Goal: Transaction & Acquisition: Purchase product/service

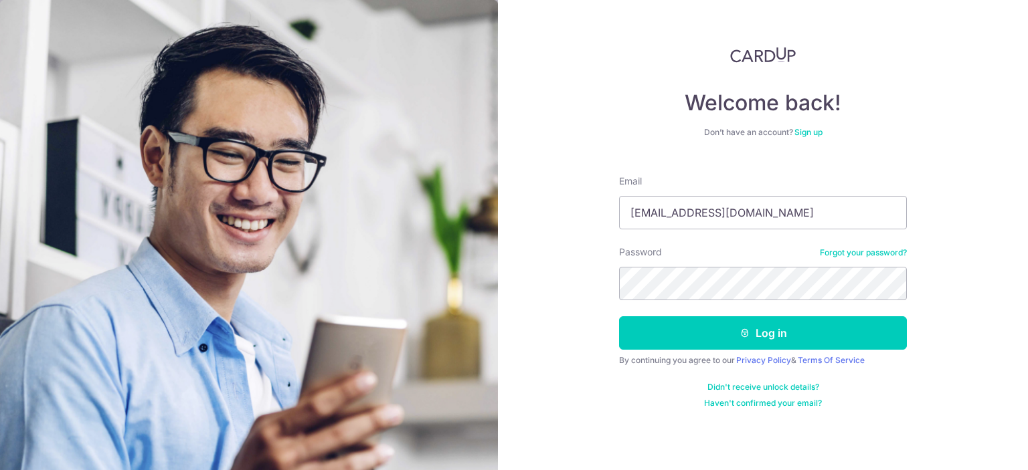
type input "[EMAIL_ADDRESS][DOMAIN_NAME]"
click at [619, 316] on button "Log in" at bounding box center [763, 332] width 288 height 33
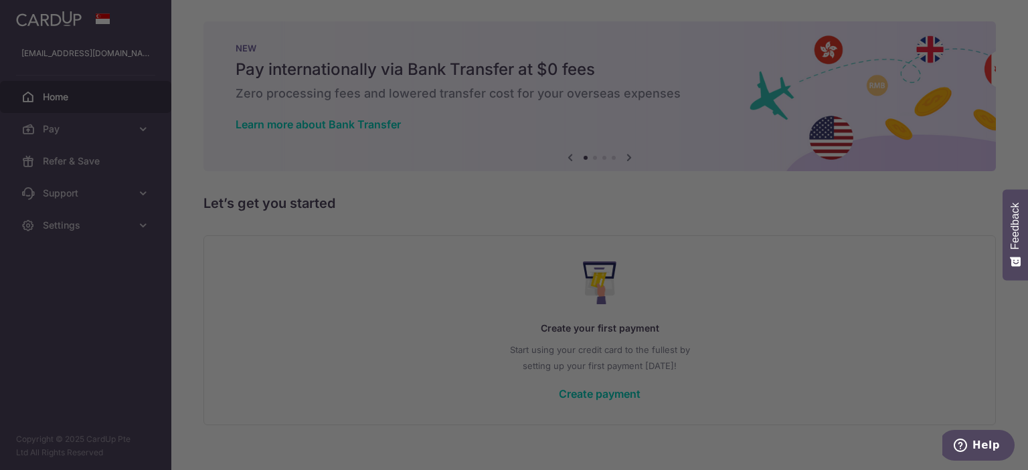
click at [82, 216] on div at bounding box center [519, 237] width 1038 height 475
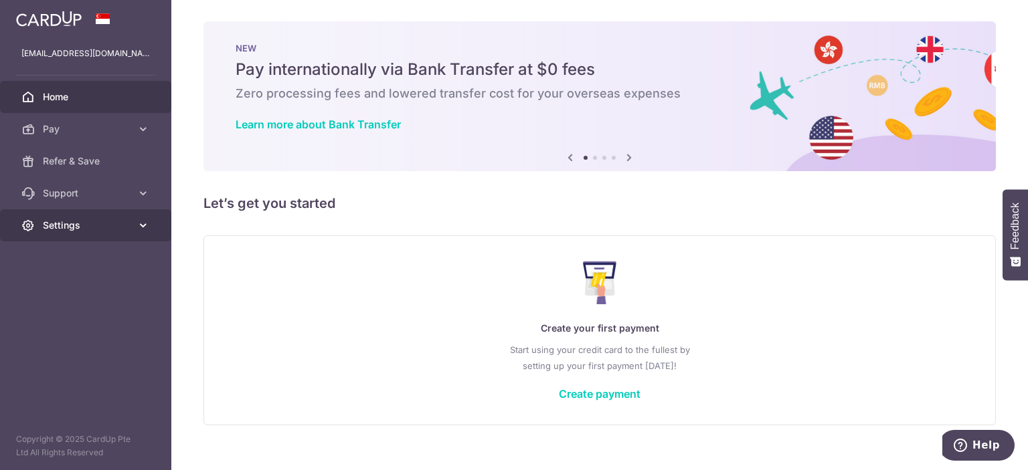
click at [112, 227] on span "Settings" at bounding box center [87, 225] width 88 height 13
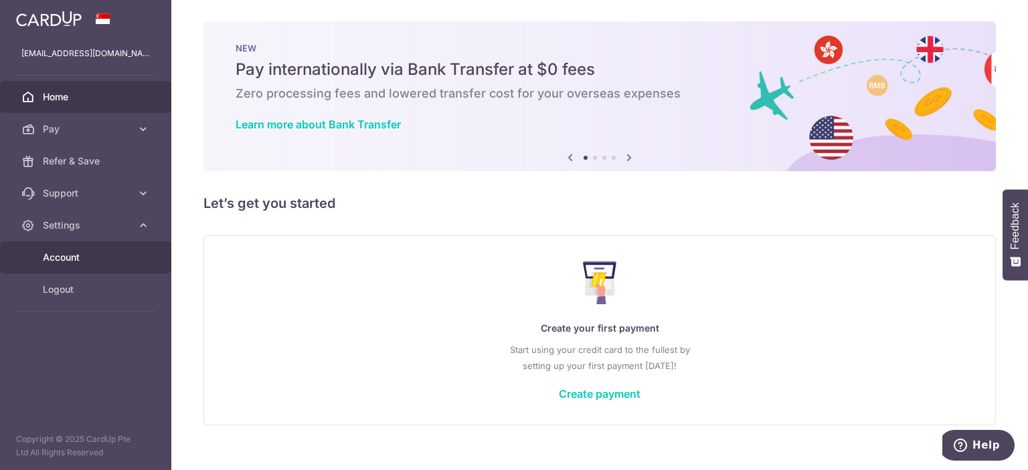
click at [114, 253] on span "Account" at bounding box center [87, 257] width 88 height 13
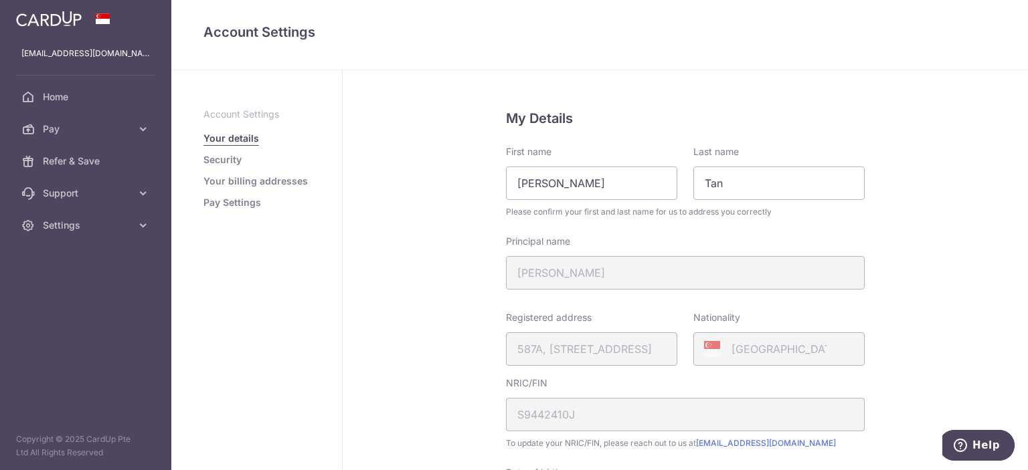
click at [236, 179] on link "Your billing addresses" at bounding box center [255, 181] width 104 height 13
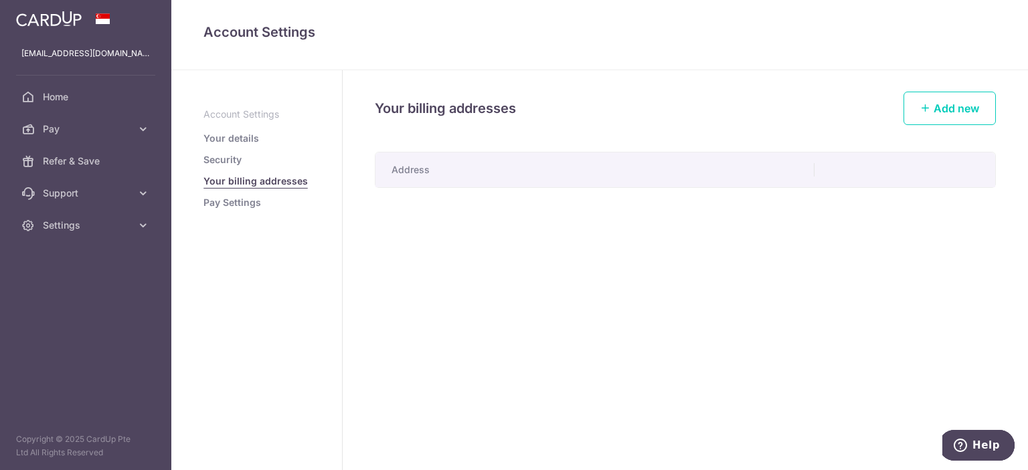
click at [265, 208] on li "Pay Settings" at bounding box center [256, 202] width 106 height 13
click at [252, 203] on link "Pay Settings" at bounding box center [232, 202] width 58 height 13
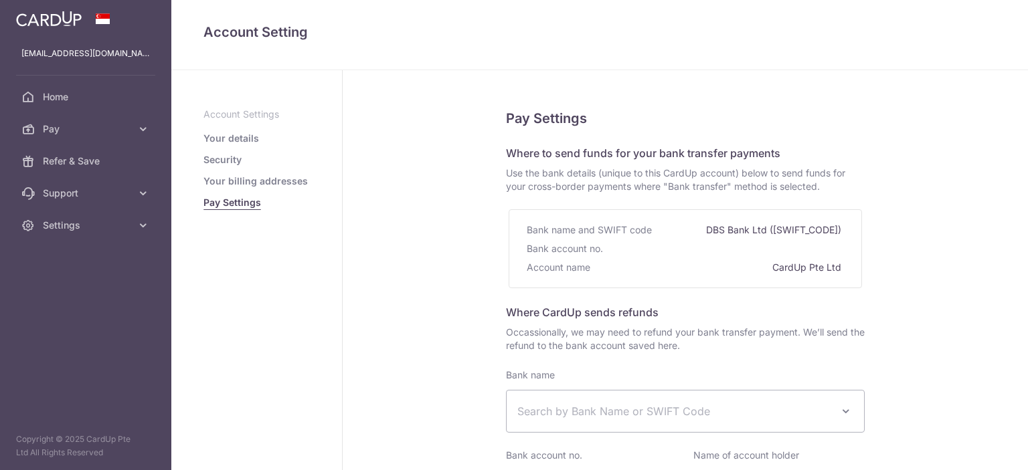
select select
click at [688, 206] on fieldset "Pay Settings Where to send funds for your bank transfer payments Use the bank d…" at bounding box center [685, 370] width 359 height 525
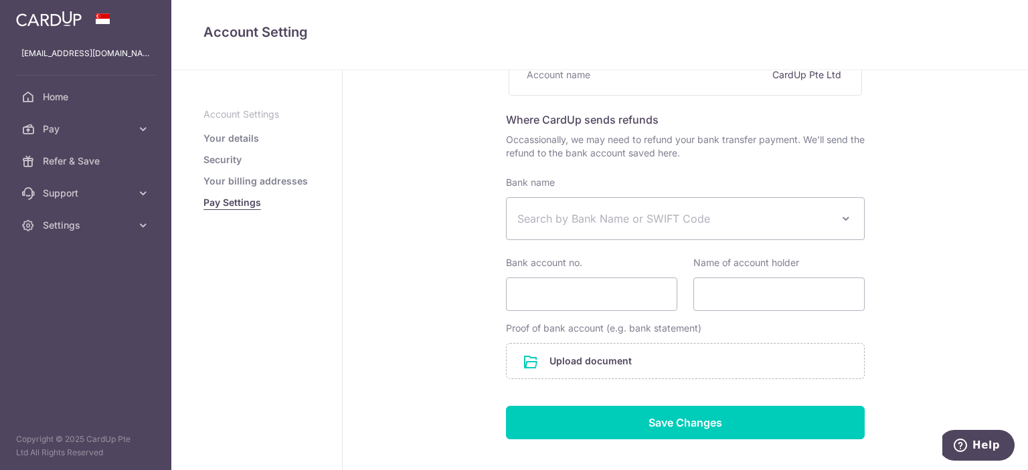
scroll to position [261, 0]
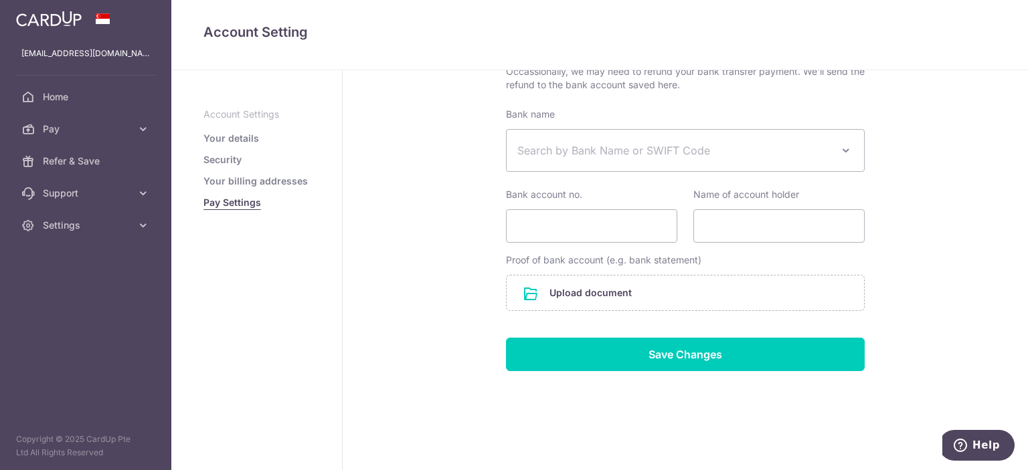
click at [234, 156] on link "Security" at bounding box center [222, 159] width 38 height 13
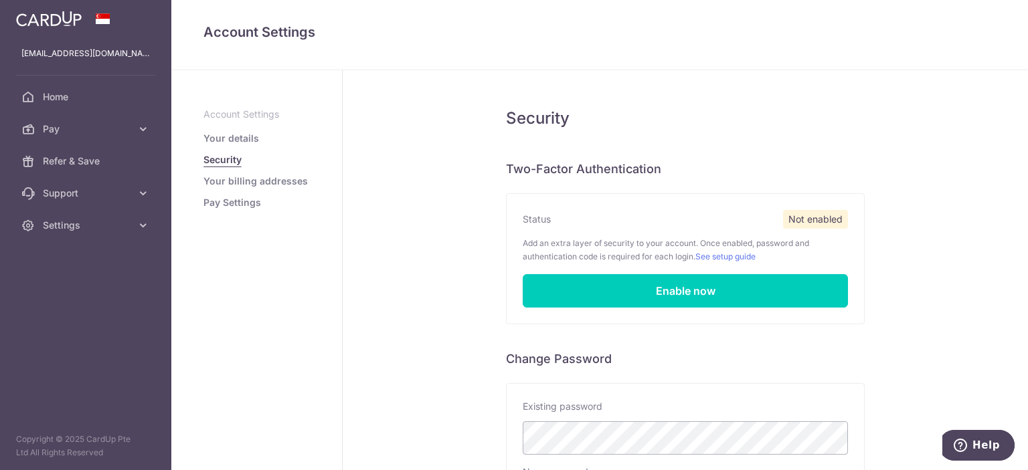
click at [260, 181] on link "Your billing addresses" at bounding box center [255, 181] width 104 height 13
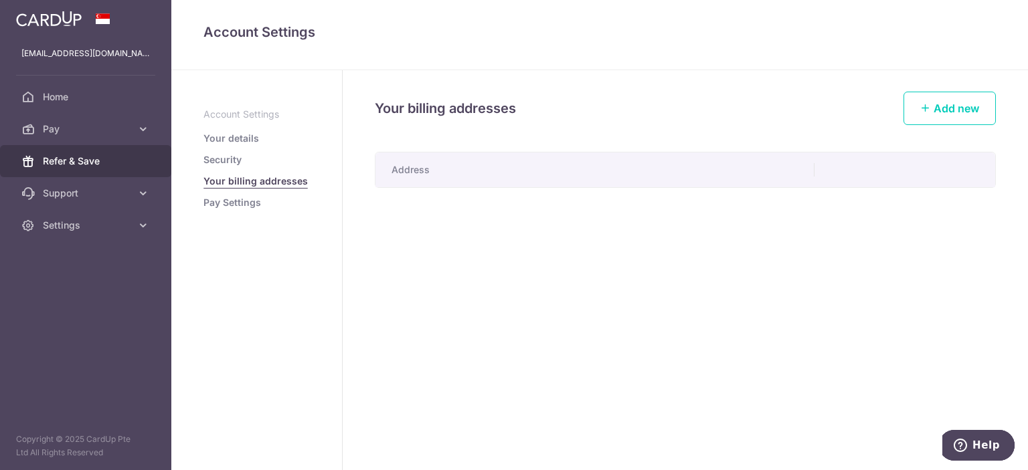
click at [91, 167] on span "Refer & Save" at bounding box center [87, 161] width 88 height 13
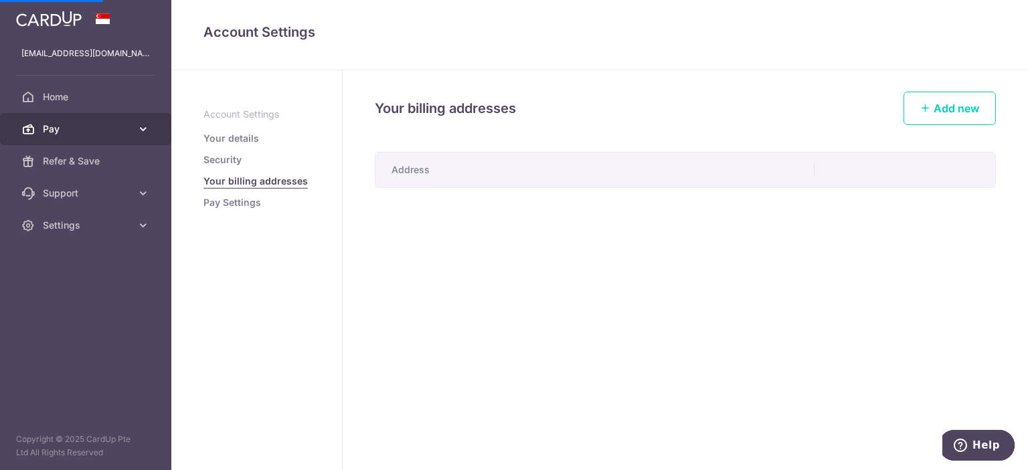
click at [102, 138] on link "Pay" at bounding box center [85, 129] width 171 height 32
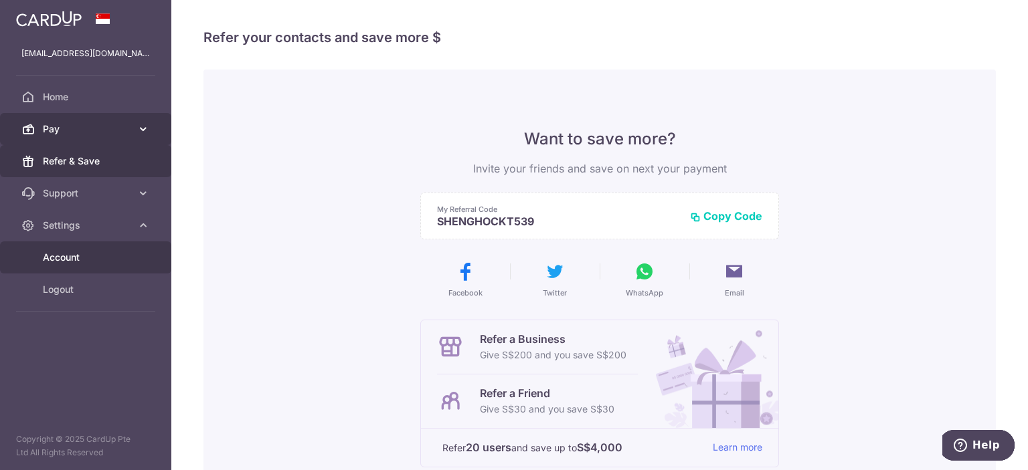
click at [121, 134] on span "Pay" at bounding box center [87, 128] width 88 height 13
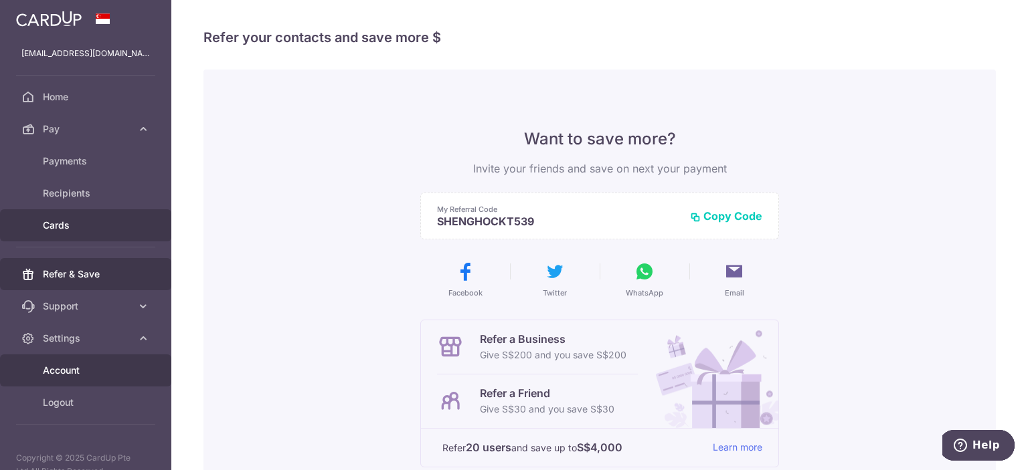
click at [86, 211] on link "Cards" at bounding box center [85, 225] width 171 height 32
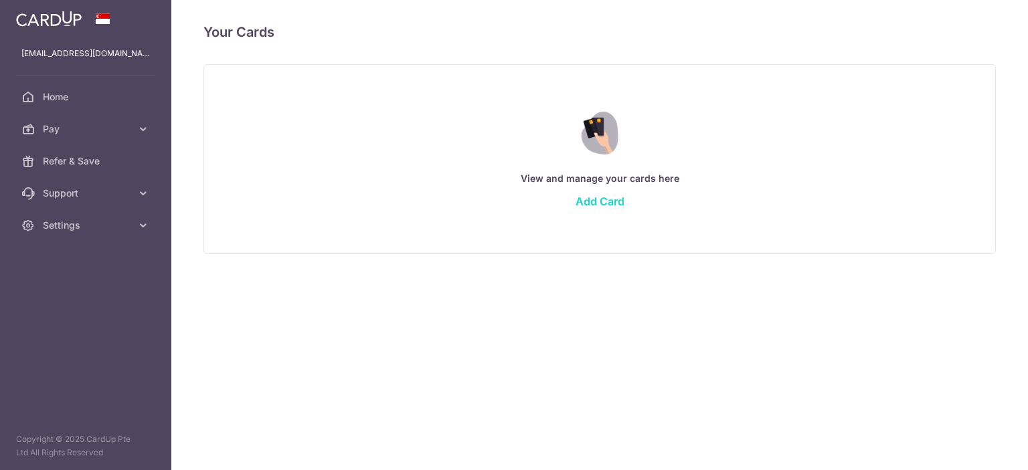
click at [621, 205] on link "Add Card" at bounding box center [599, 201] width 49 height 13
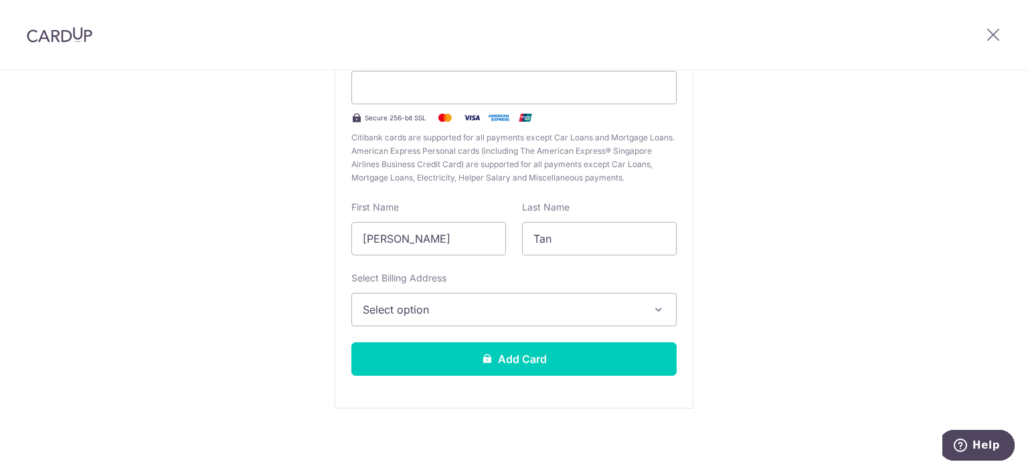
click at [442, 310] on span "Select option" at bounding box center [502, 310] width 278 height 16
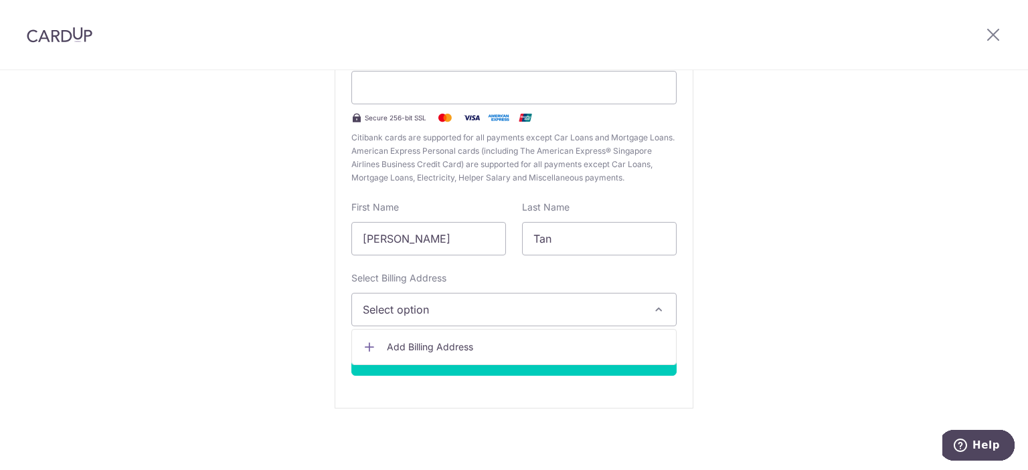
click at [446, 337] on link "Add Billing Address" at bounding box center [514, 347] width 324 height 24
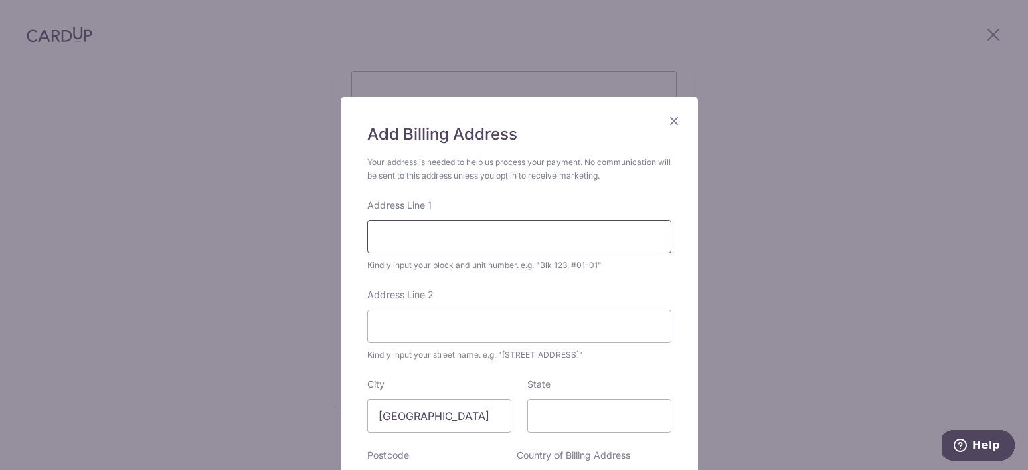
click at [482, 246] on input "Address Line 1" at bounding box center [519, 236] width 304 height 33
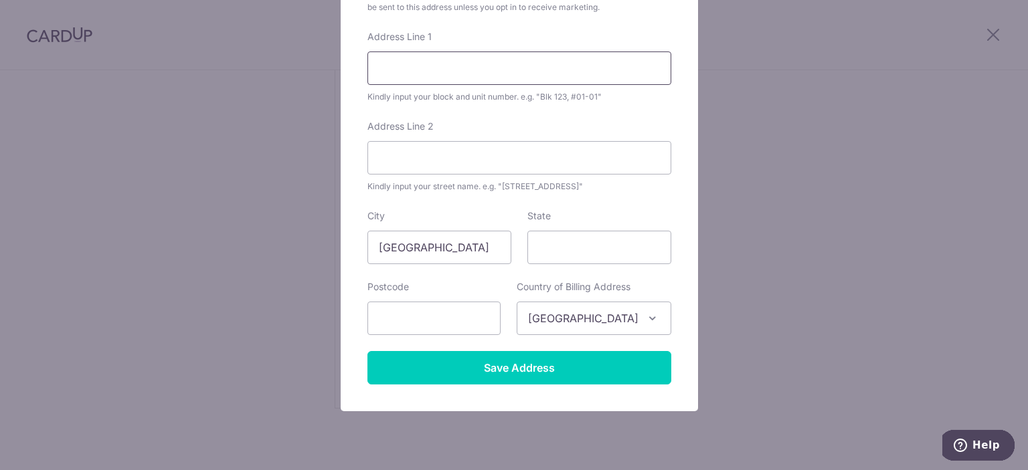
scroll to position [178, 0]
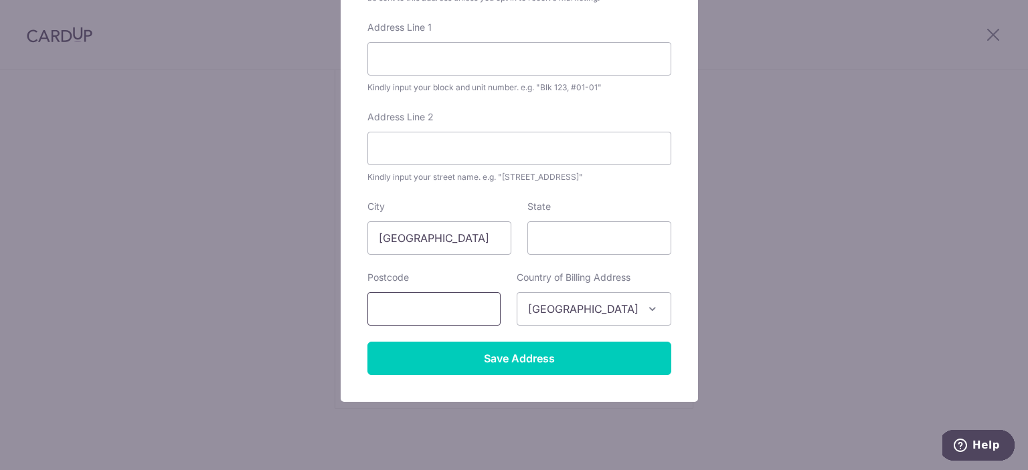
click at [476, 310] on input "text" at bounding box center [433, 308] width 133 height 33
type input "5"
type input "511587"
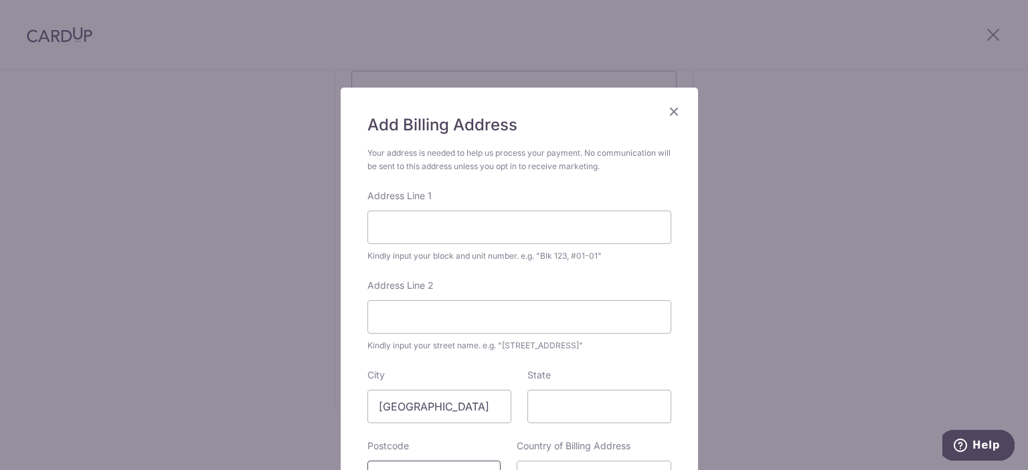
scroll to position [0, 0]
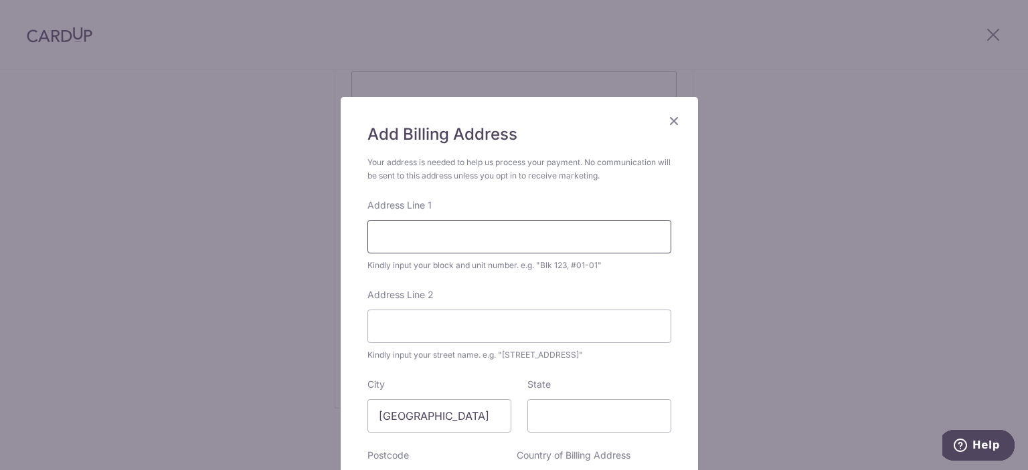
click at [492, 221] on input "Address Line 1" at bounding box center [519, 236] width 304 height 33
click at [490, 224] on input "Address Line 1" at bounding box center [519, 236] width 304 height 33
type input "BLK 587A, #13-507"
click at [475, 320] on input "Address Line 2" at bounding box center [519, 326] width 304 height 33
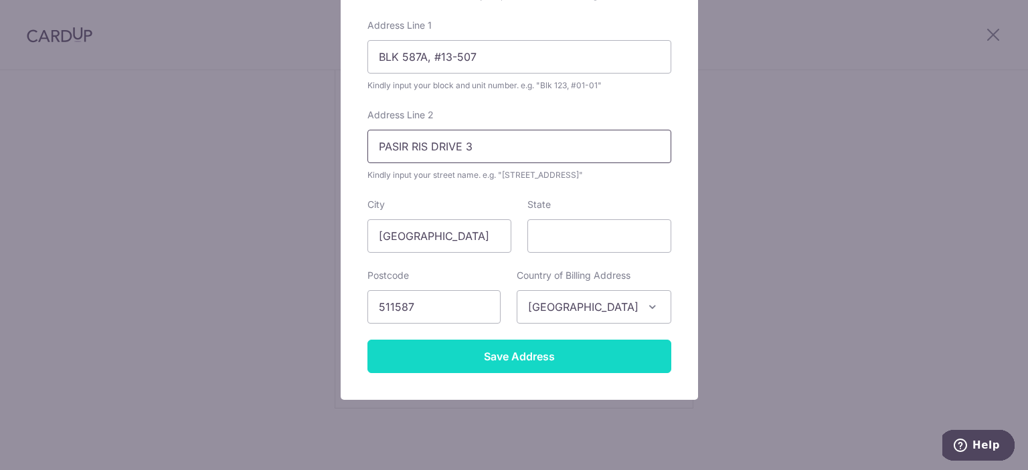
scroll to position [206, 0]
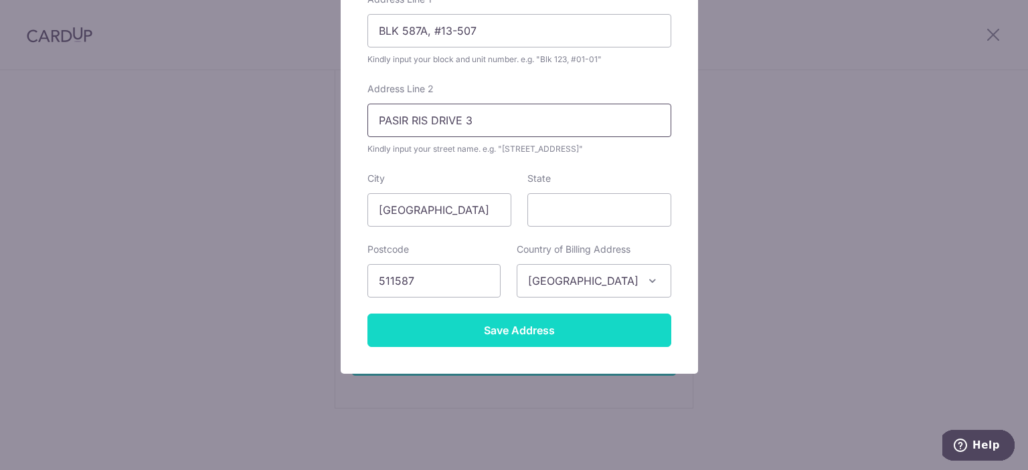
type input "PASIR RIS DRIVE 3"
click at [548, 335] on input "Save Address" at bounding box center [519, 330] width 304 height 33
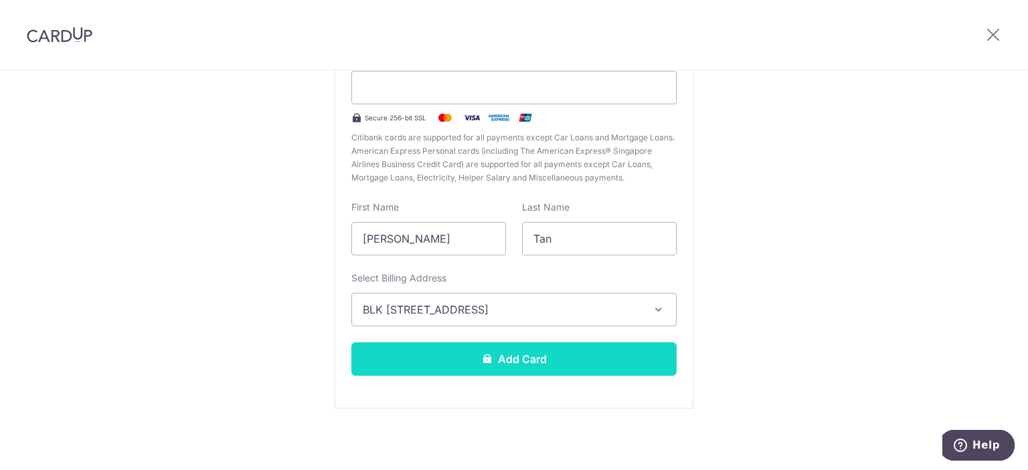
click at [499, 351] on button "Add Card" at bounding box center [513, 359] width 325 height 33
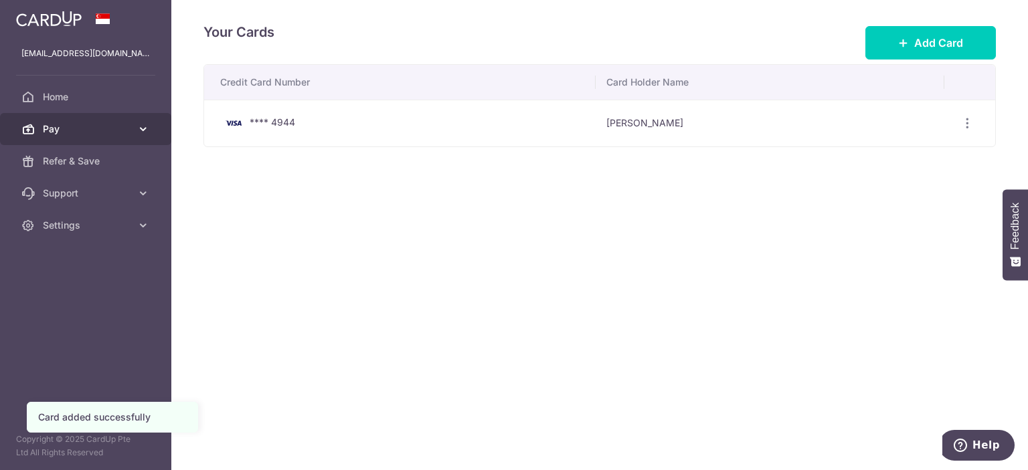
click at [94, 130] on span "Pay" at bounding box center [87, 128] width 88 height 13
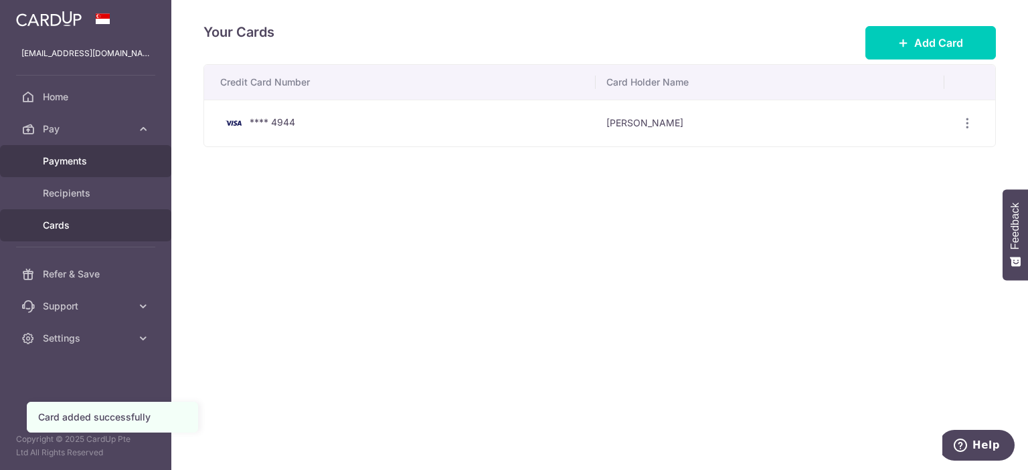
click at [95, 157] on span "Payments" at bounding box center [87, 161] width 88 height 13
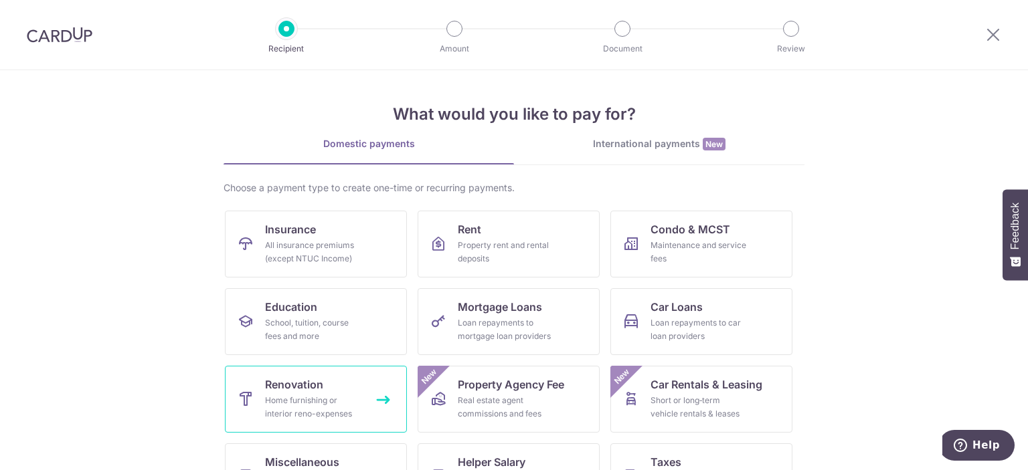
click at [328, 382] on link "Renovation Home furnishing or interior reno-expenses" at bounding box center [316, 399] width 182 height 67
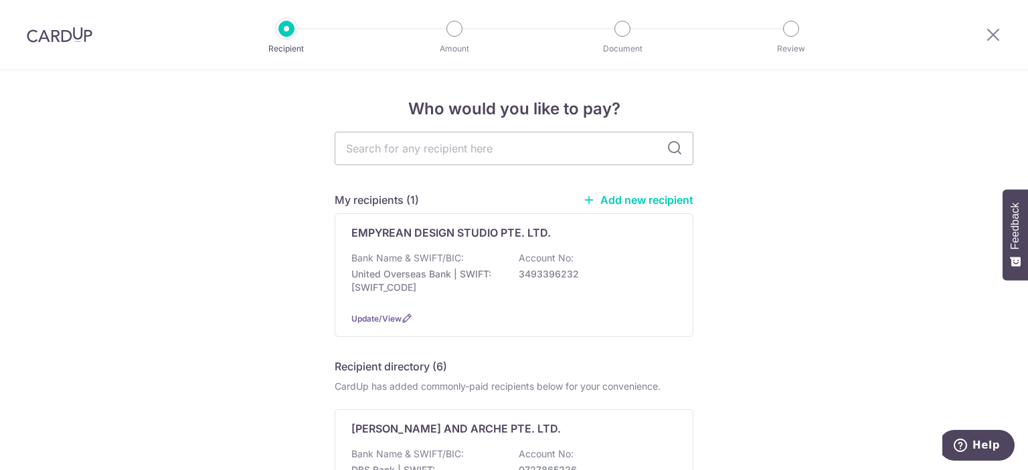
click at [460, 155] on input "text" at bounding box center [514, 148] width 359 height 33
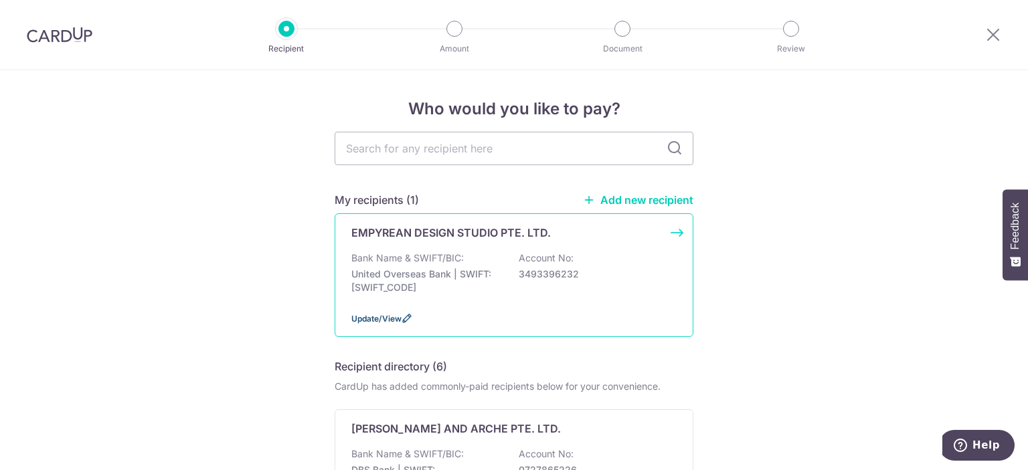
click at [393, 319] on span "Update/View" at bounding box center [376, 319] width 50 height 10
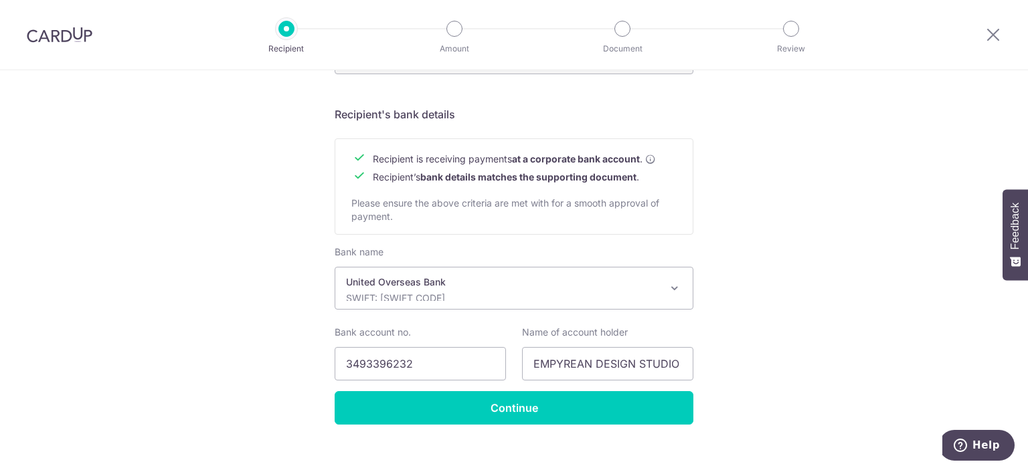
scroll to position [586, 0]
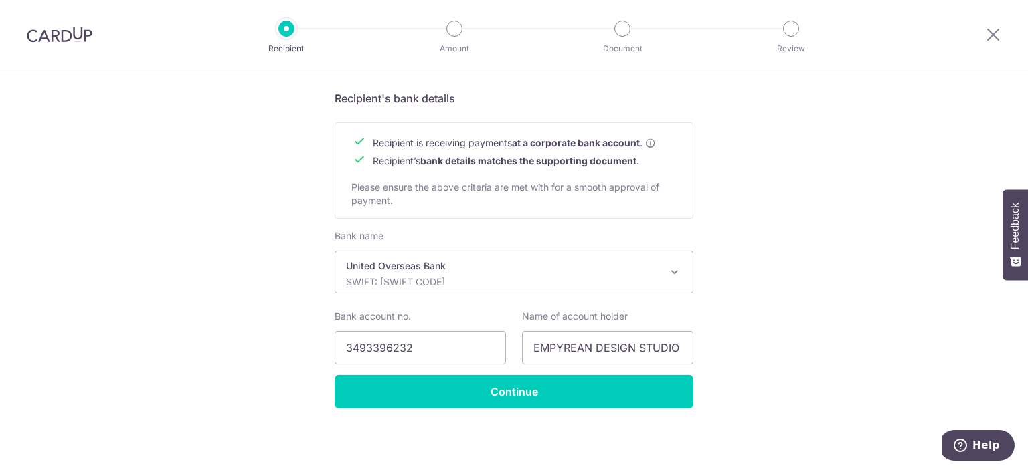
click at [489, 273] on div "United Overseas Bank SWIFT: UOVBSGSGXXX" at bounding box center [503, 272] width 314 height 25
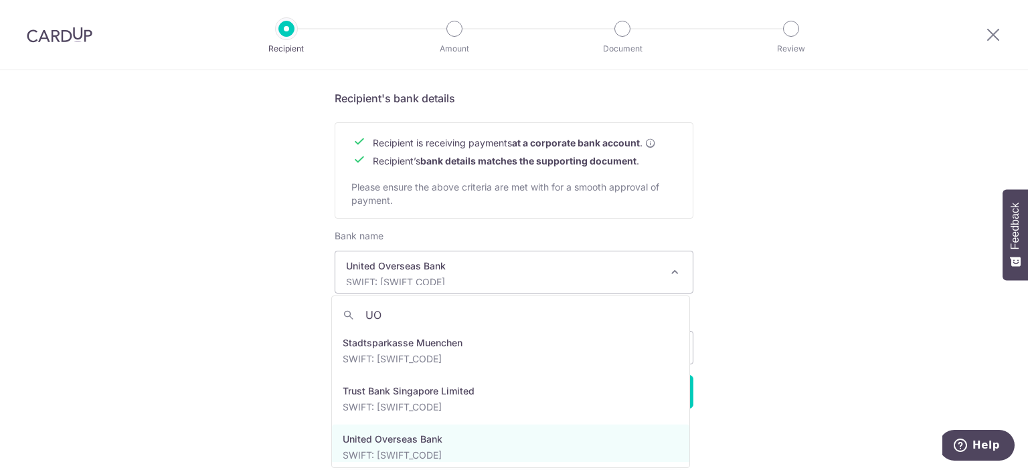
scroll to position [0, 0]
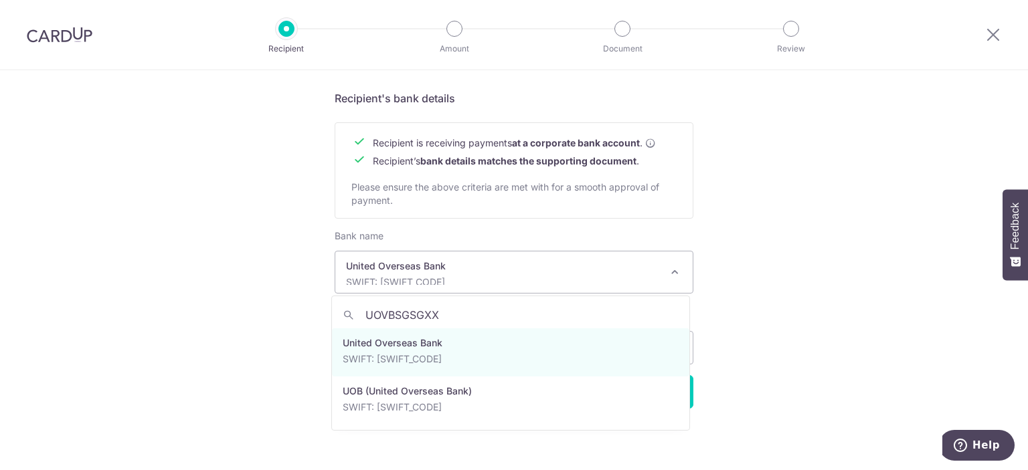
type input "UOVBSGSGXXX"
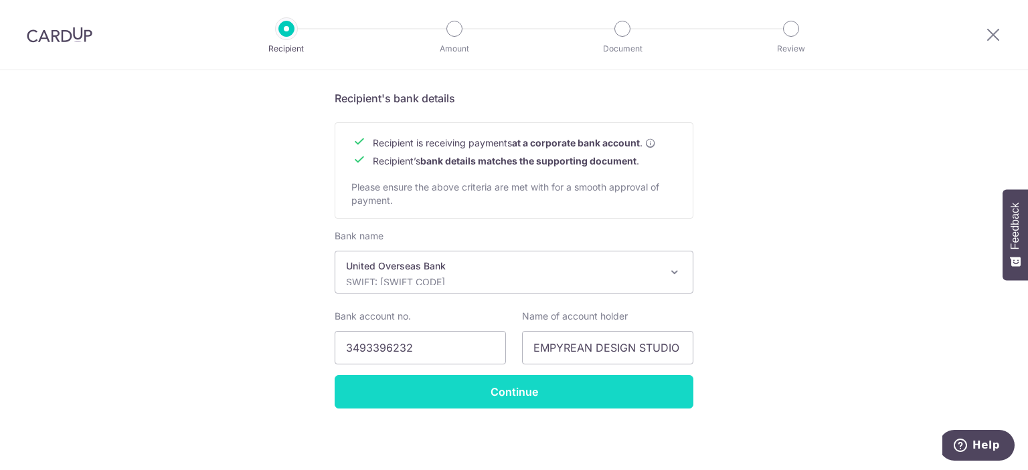
click at [544, 383] on input "Continue" at bounding box center [514, 391] width 359 height 33
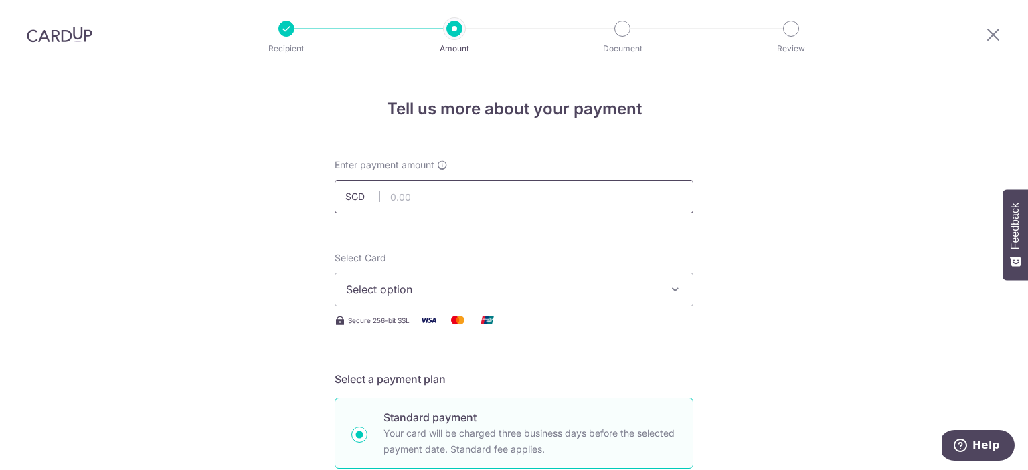
click at [448, 195] on input "text" at bounding box center [514, 196] width 359 height 33
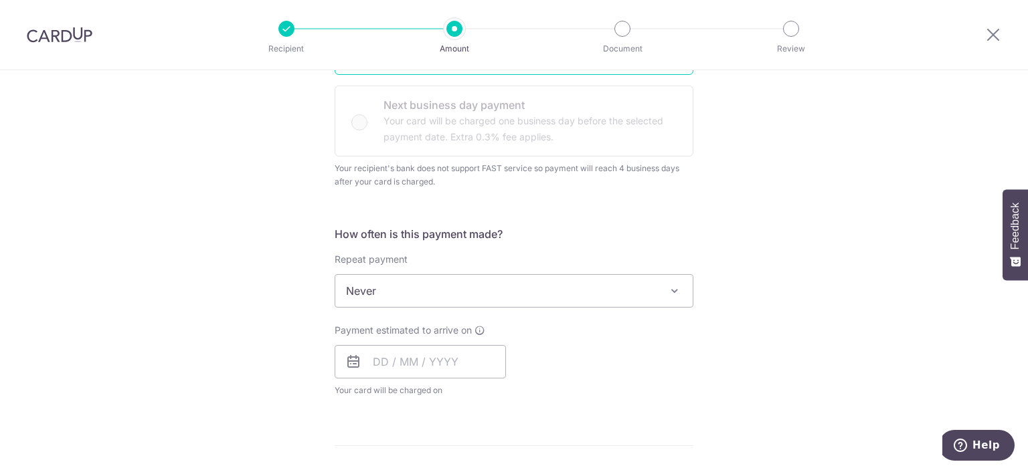
scroll to position [535, 0]
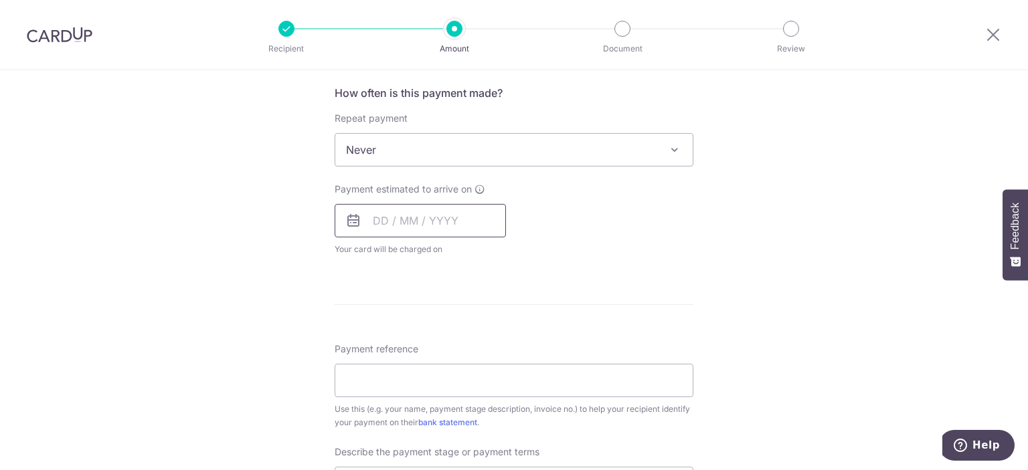
click at [444, 219] on input "text" at bounding box center [420, 220] width 171 height 33
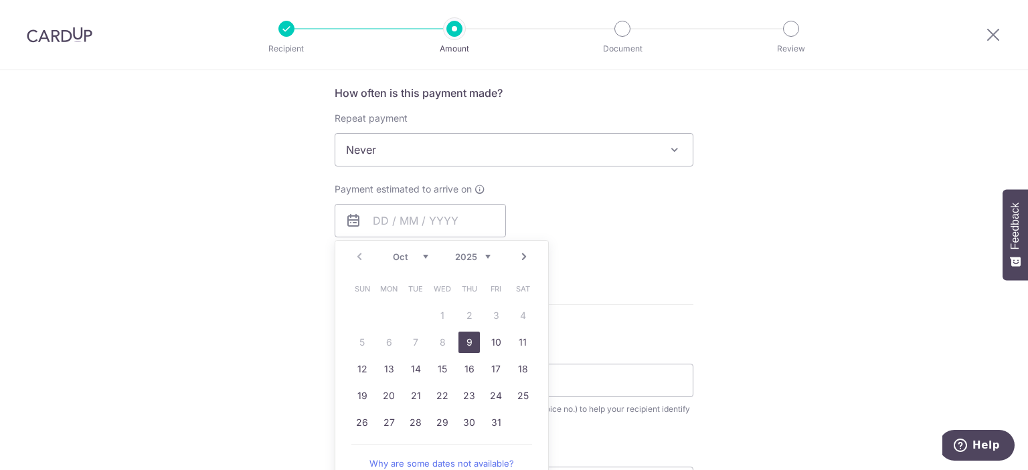
click at [458, 336] on link "9" at bounding box center [468, 342] width 21 height 21
type input "09/10/2025"
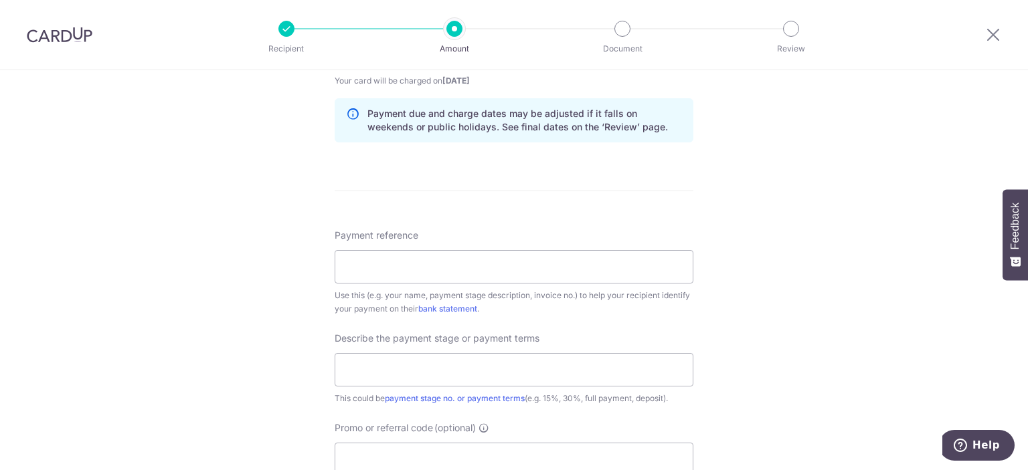
scroll to position [713, 0]
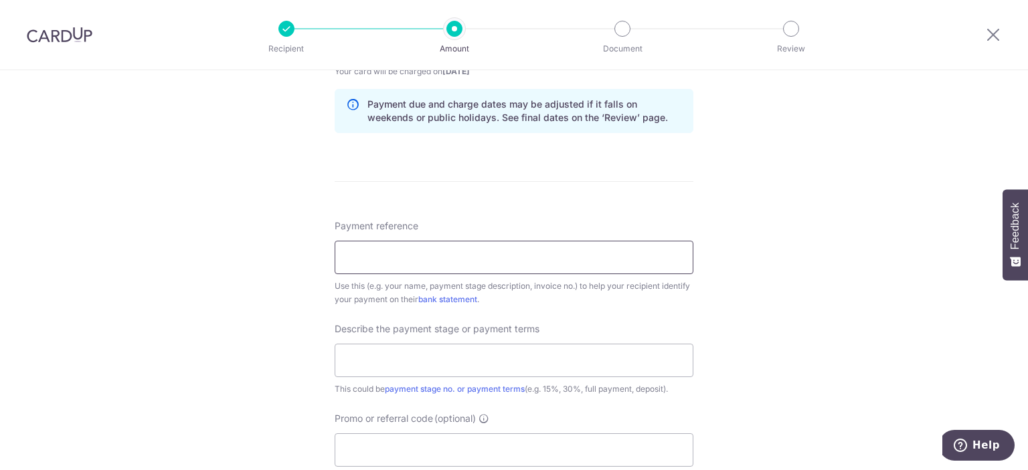
click at [337, 250] on input "Payment reference" at bounding box center [514, 257] width 359 height 33
click at [391, 357] on input "text" at bounding box center [514, 360] width 359 height 33
type input "40%"
click at [282, 333] on div "Tell us more about your payment Enter payment amount SGD Select Card Select opt…" at bounding box center [514, 50] width 1028 height 1387
click at [423, 245] on input "Payment reference" at bounding box center [514, 257] width 359 height 33
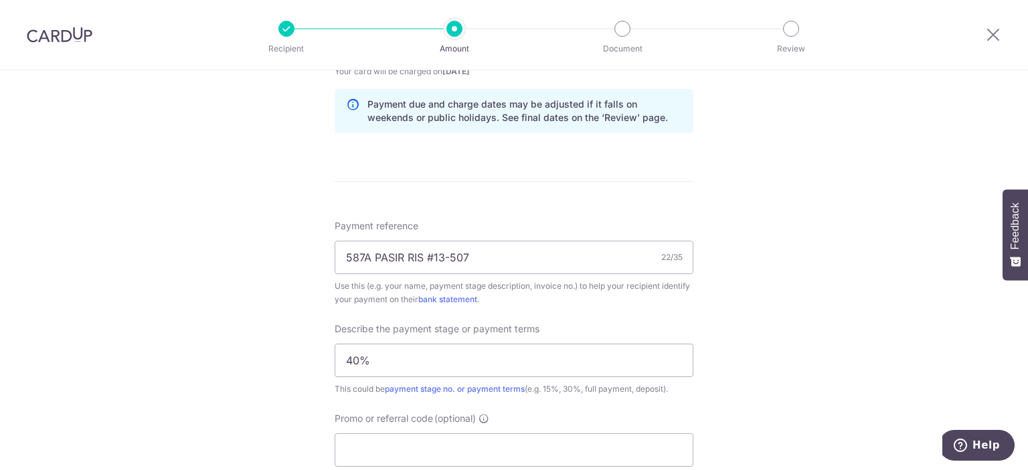
click at [310, 264] on div "Tell us more about your payment Enter payment amount SGD Select Card Select opt…" at bounding box center [514, 50] width 1028 height 1387
click at [551, 267] on input "587A PASIR RIS #13-507" at bounding box center [514, 257] width 359 height 33
type input "587A PASIR RIS #13-507 - ANSON"
click at [222, 252] on div "Tell us more about your payment Enter payment amount SGD Select Card Select opt…" at bounding box center [514, 50] width 1028 height 1387
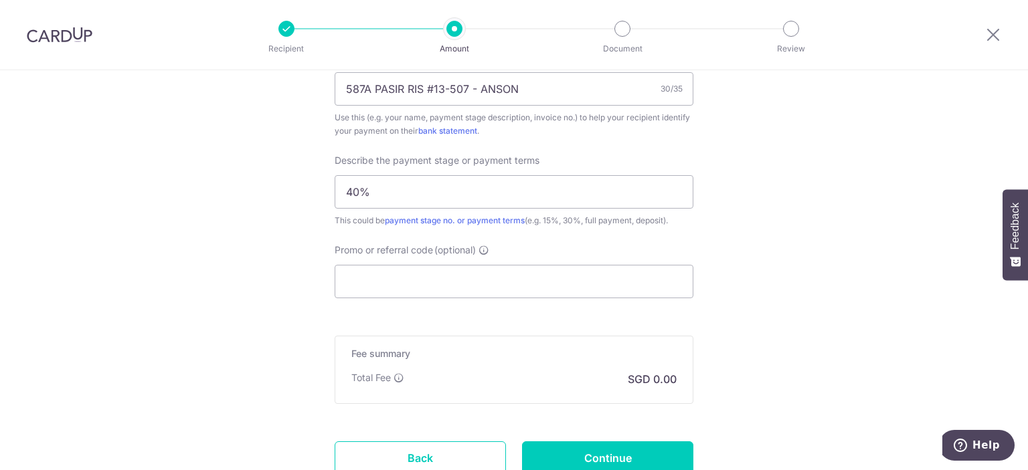
scroll to position [892, 0]
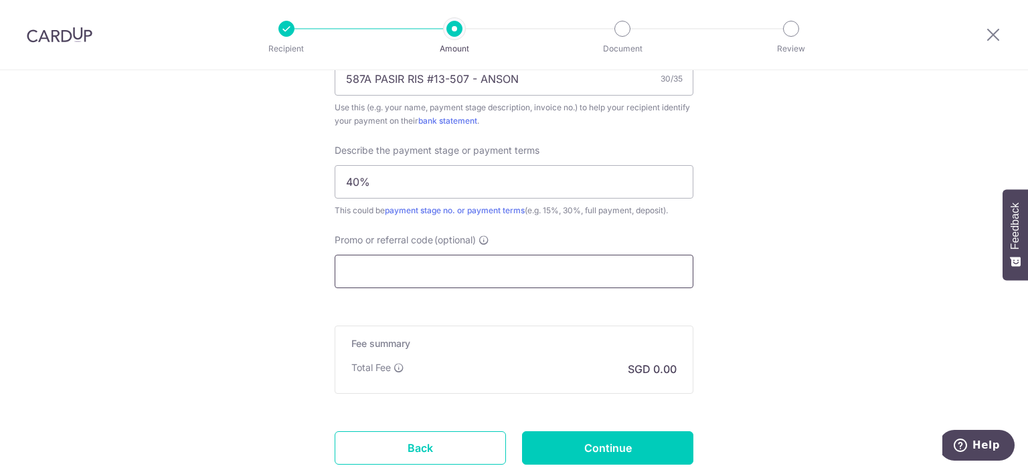
click at [411, 278] on input "Promo or referral code (optional)" at bounding box center [514, 271] width 359 height 33
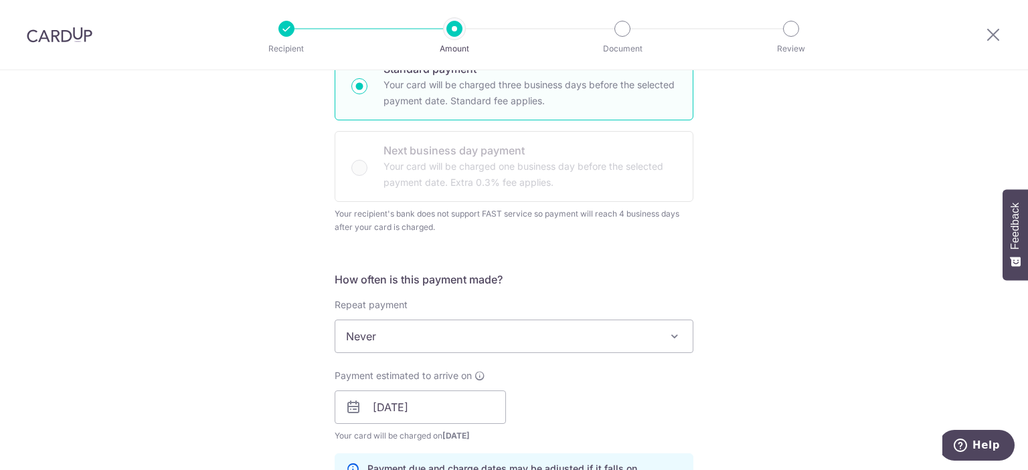
scroll to position [0, 0]
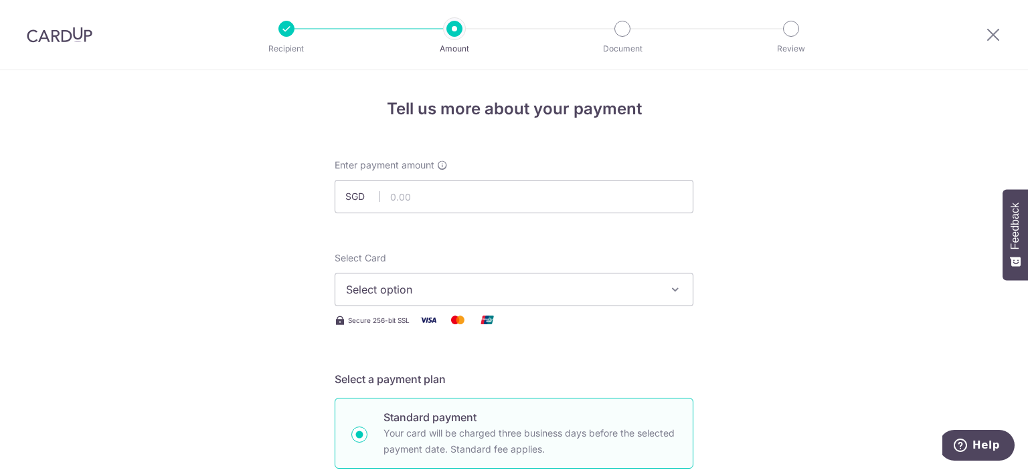
click at [410, 280] on button "Select option" at bounding box center [514, 289] width 359 height 33
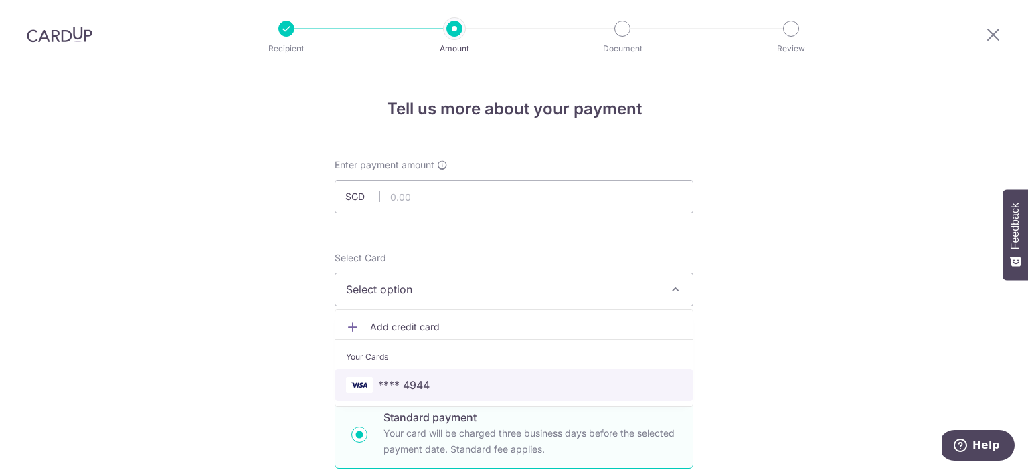
click at [378, 390] on span "**** 4944" at bounding box center [404, 385] width 52 height 16
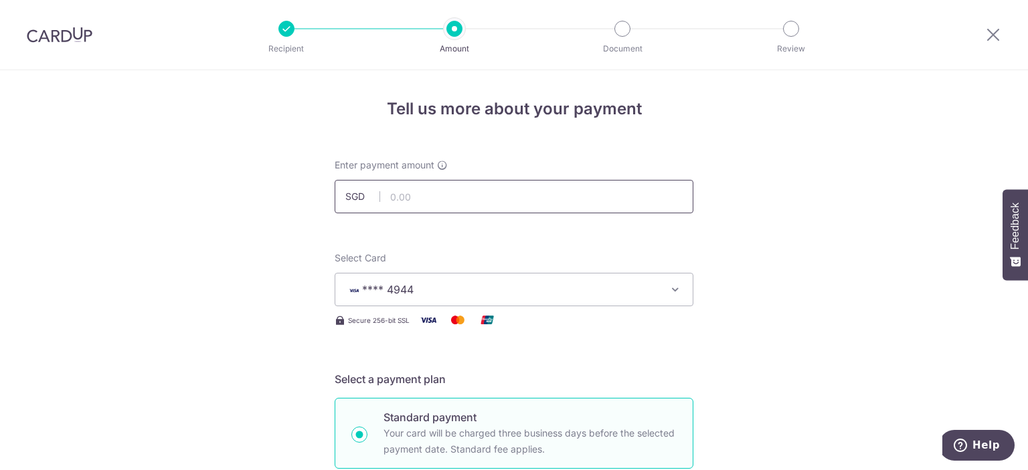
click at [409, 205] on input "text" at bounding box center [514, 196] width 359 height 33
click at [487, 198] on input "12,355.20" at bounding box center [514, 196] width 359 height 33
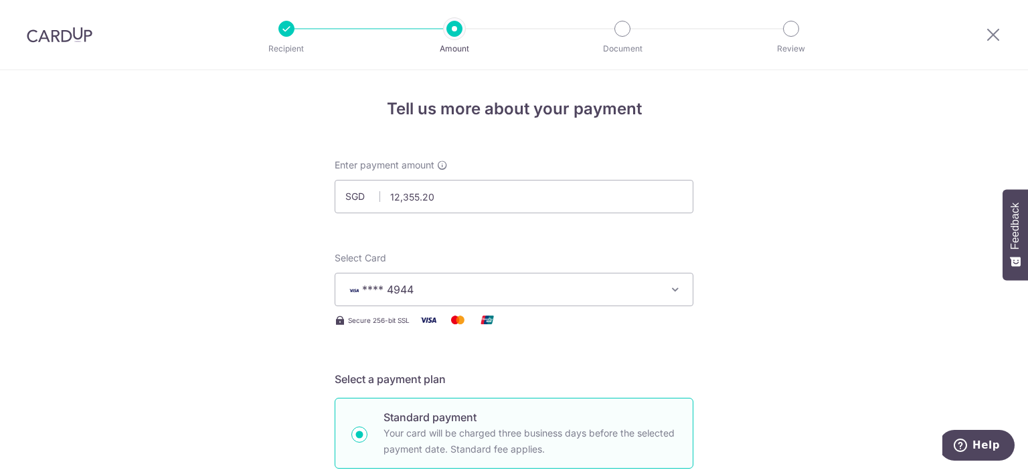
type input "12,355.20"
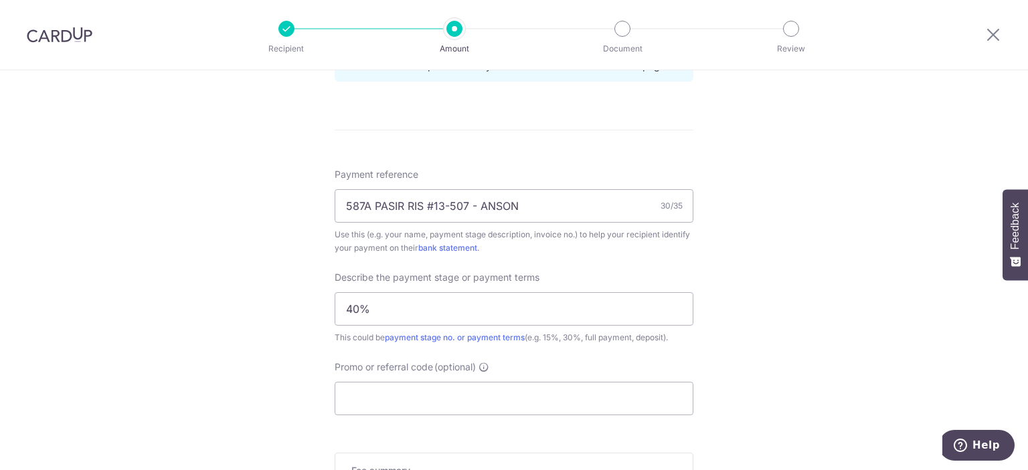
scroll to position [892, 0]
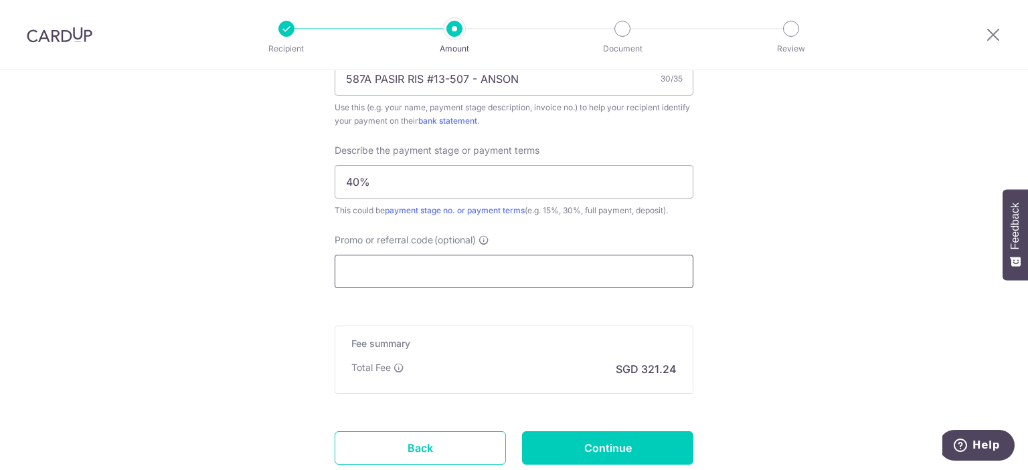
click at [371, 267] on input "Promo or referral code (optional)" at bounding box center [514, 271] width 359 height 33
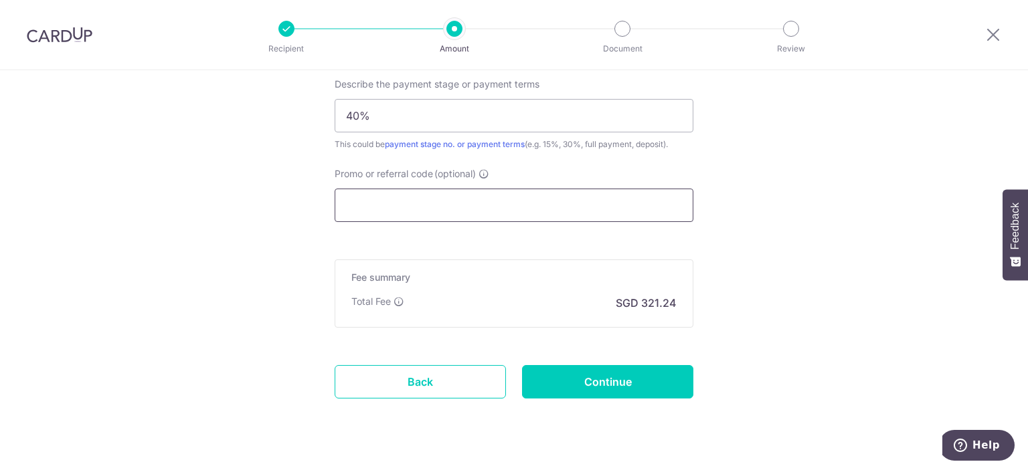
scroll to position [985, 0]
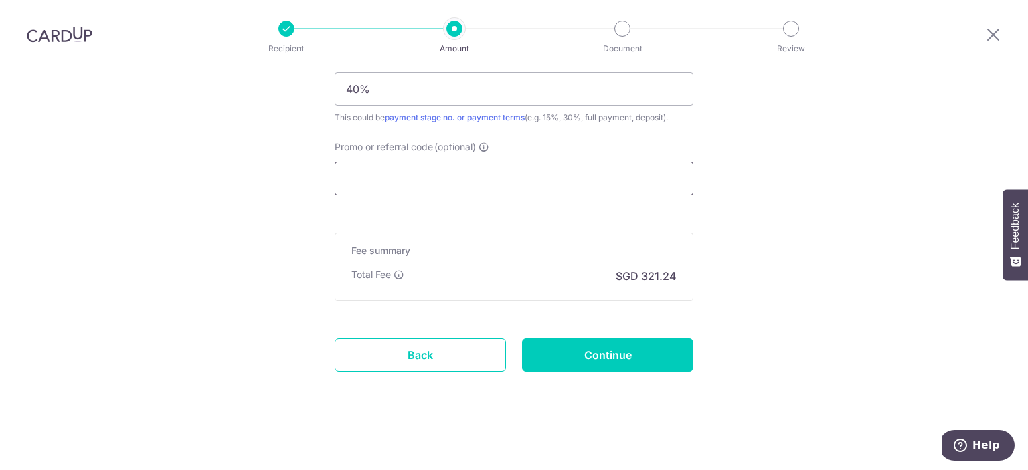
paste input "RENO25ONE"
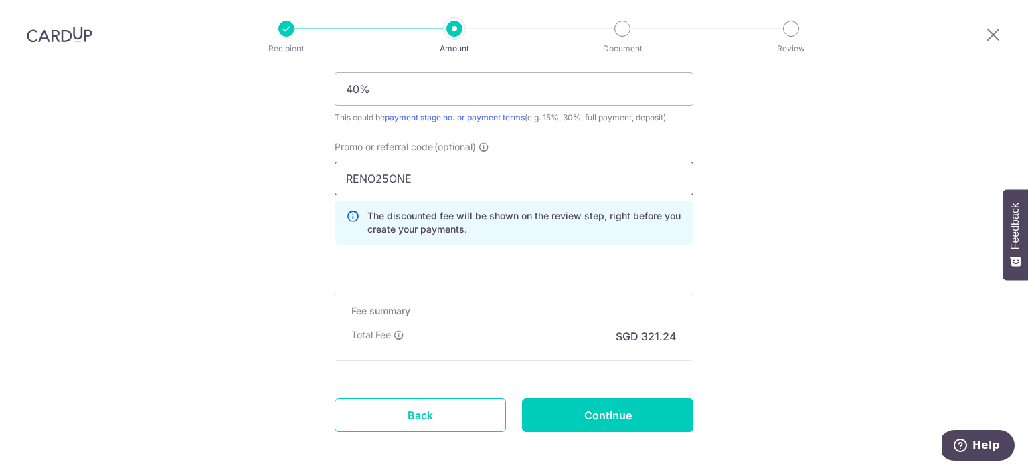
type input "RENO25ONE"
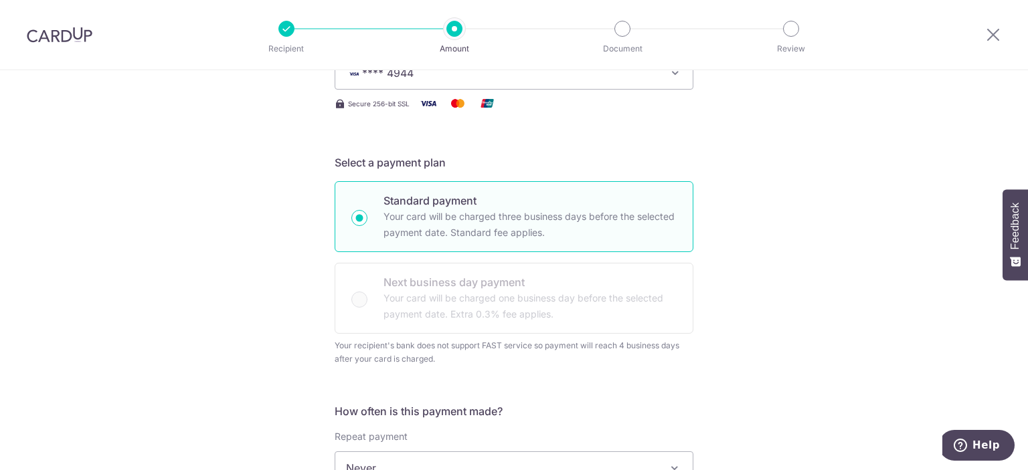
scroll to position [0, 0]
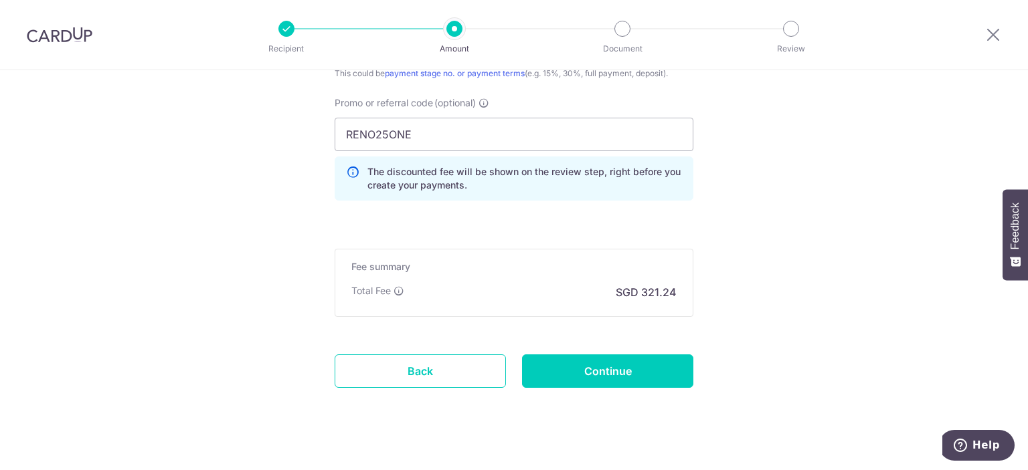
scroll to position [1044, 0]
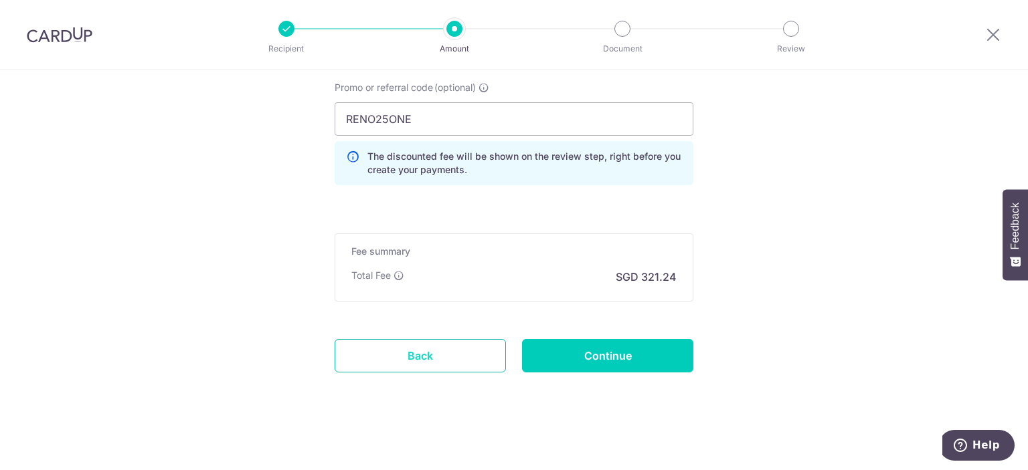
click at [432, 347] on link "Back" at bounding box center [420, 355] width 171 height 33
click at [466, 361] on link "Back" at bounding box center [420, 355] width 171 height 33
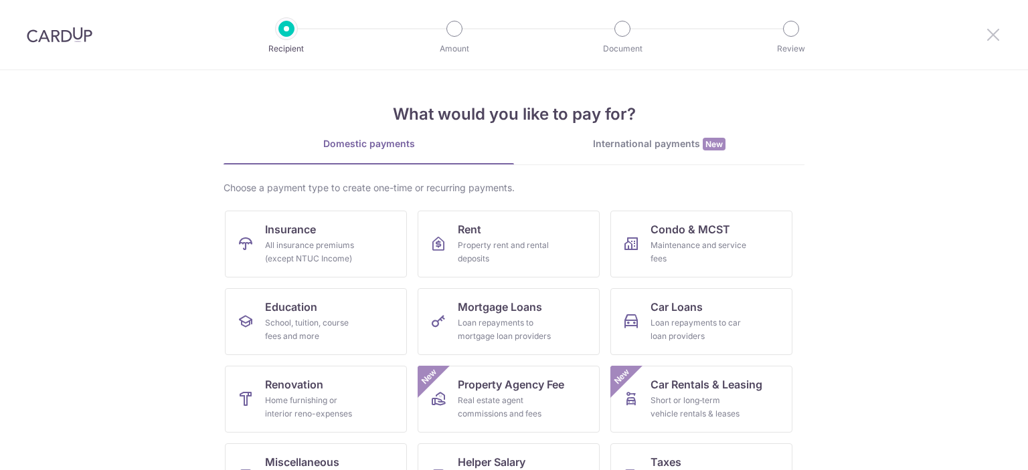
click at [999, 37] on icon at bounding box center [993, 34] width 16 height 17
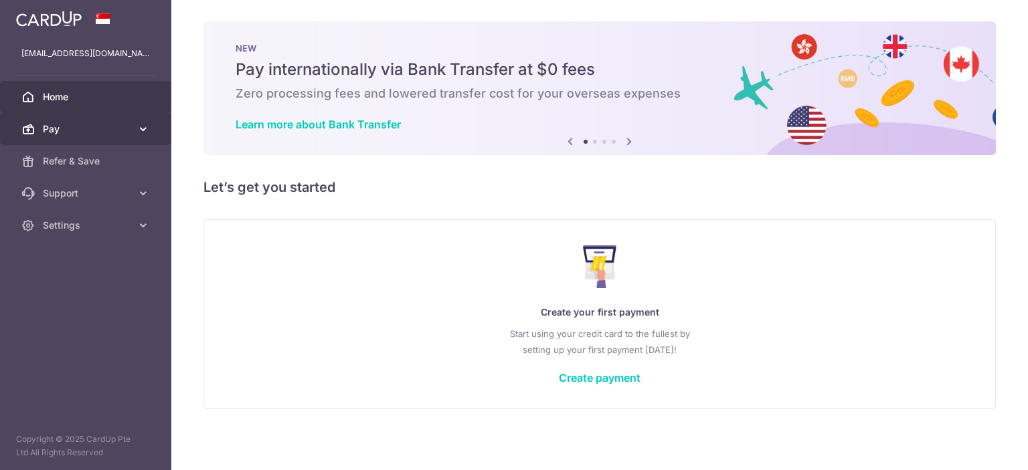
click at [80, 127] on span "Pay" at bounding box center [87, 128] width 88 height 13
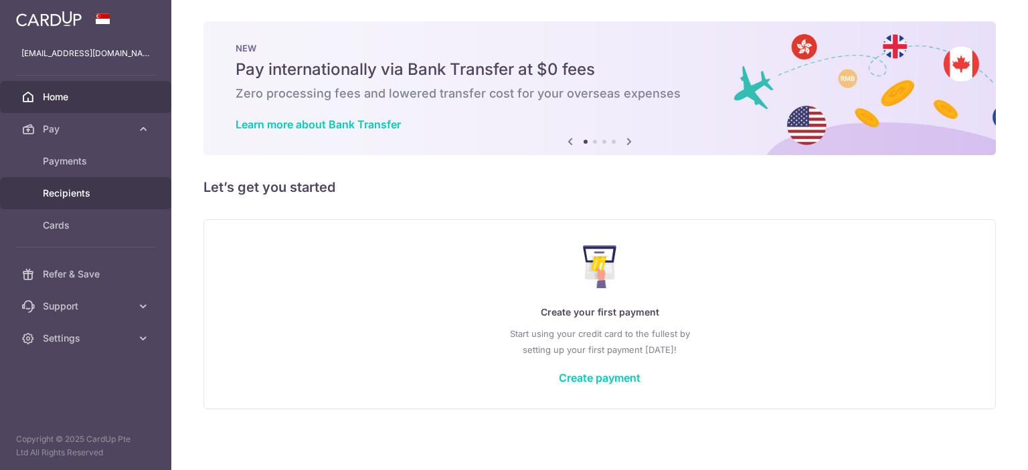
click at [85, 183] on link "Recipients" at bounding box center [85, 193] width 171 height 32
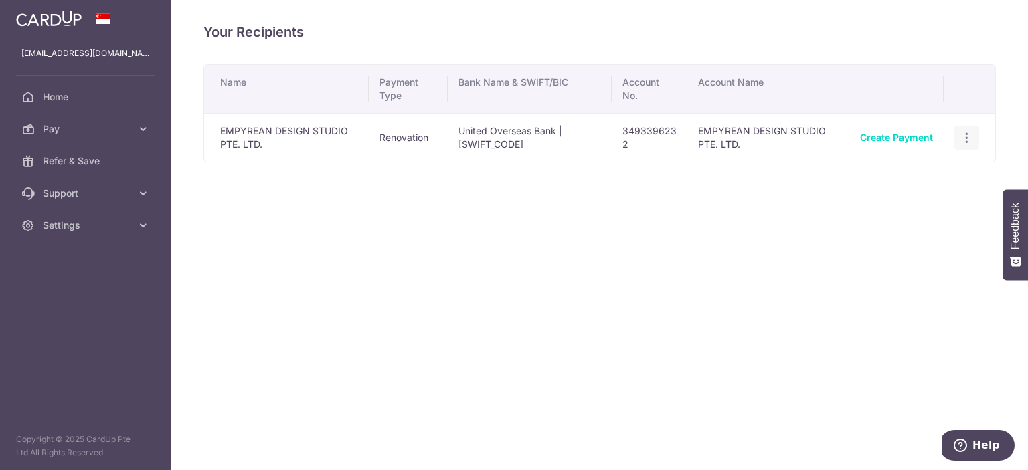
click at [971, 147] on div "View/Edit Linked Payments" at bounding box center [966, 138] width 25 height 25
click at [962, 144] on icon "button" at bounding box center [966, 138] width 14 height 14
click at [930, 177] on span "View/Edit" at bounding box center [921, 175] width 91 height 16
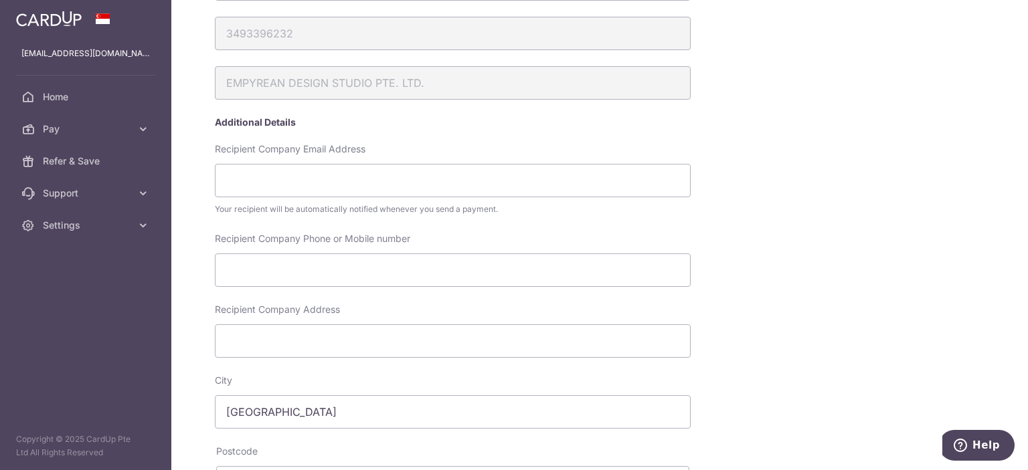
scroll to position [178, 0]
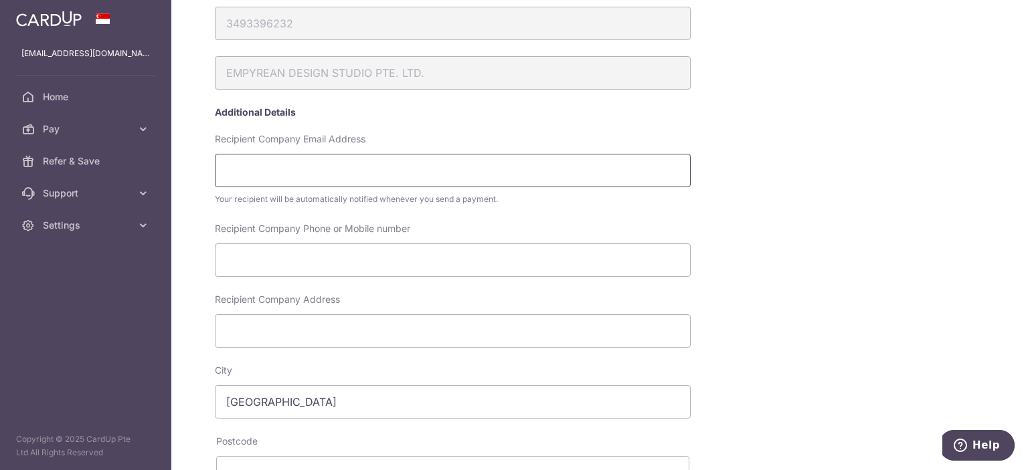
click at [357, 172] on input "Recipient Company Email Address" at bounding box center [453, 170] width 476 height 33
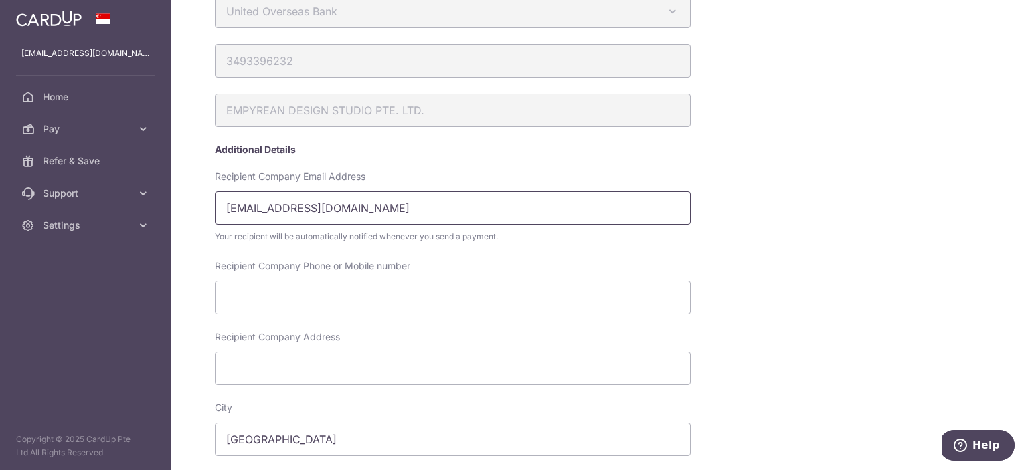
scroll to position [498, 0]
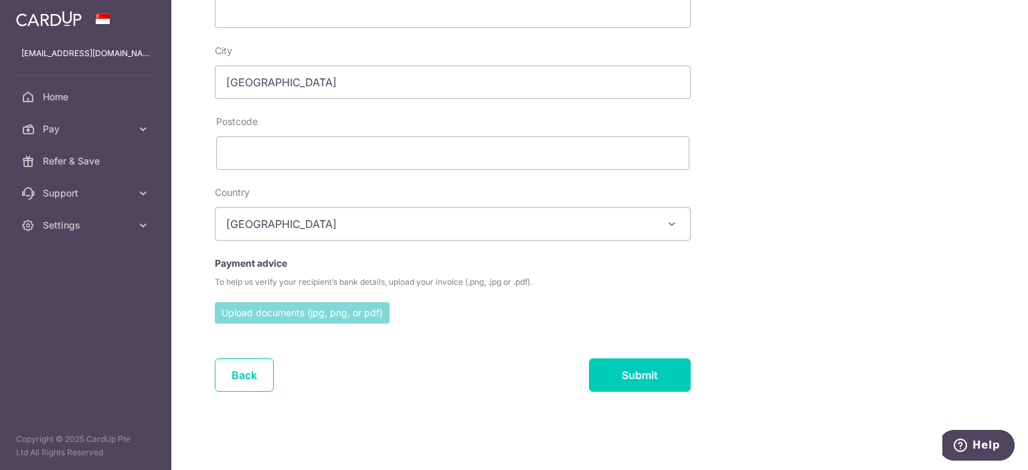
type input "[EMAIL_ADDRESS][DOMAIN_NAME]"
click at [375, 310] on input "file" at bounding box center [302, 312] width 175 height 20
click at [989, 456] on button "Help" at bounding box center [977, 445] width 76 height 31
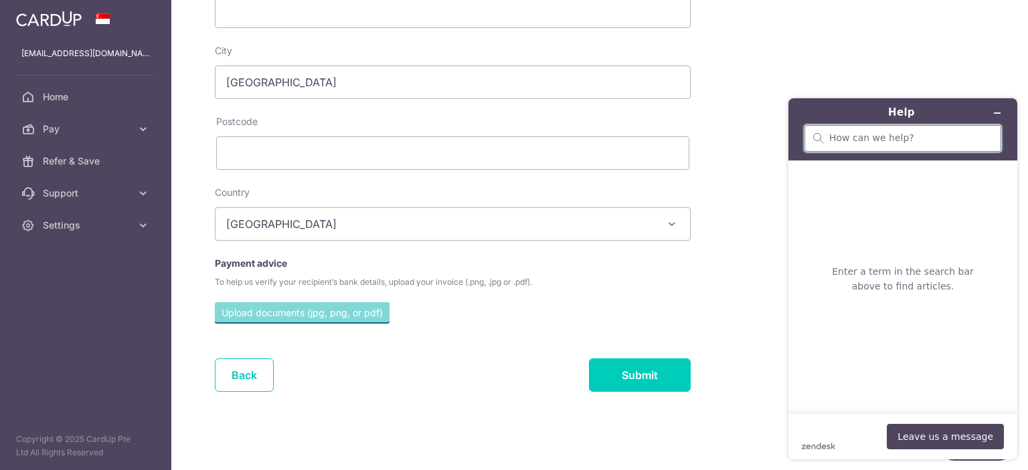
click at [926, 145] on div at bounding box center [902, 138] width 197 height 27
type input "payment advice"
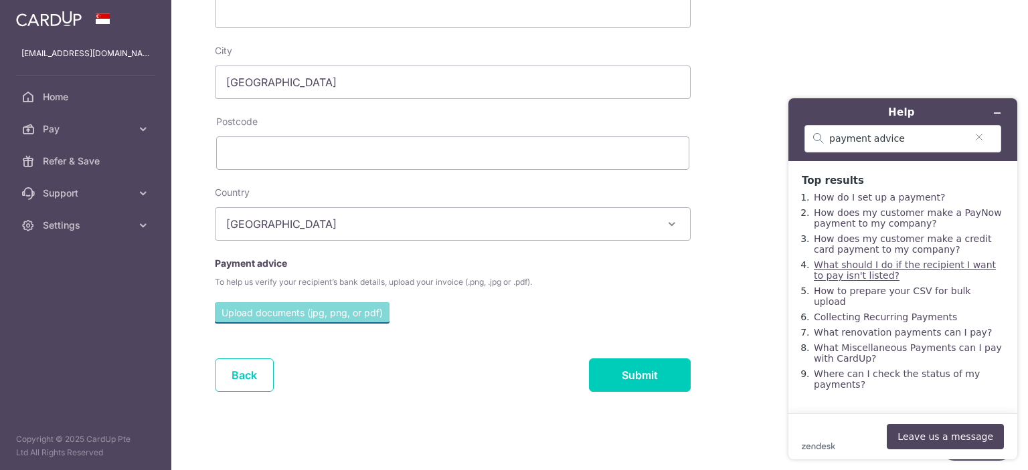
scroll to position [2, 0]
click at [866, 338] on link "What renovation payments can I pay?" at bounding box center [903, 332] width 178 height 11
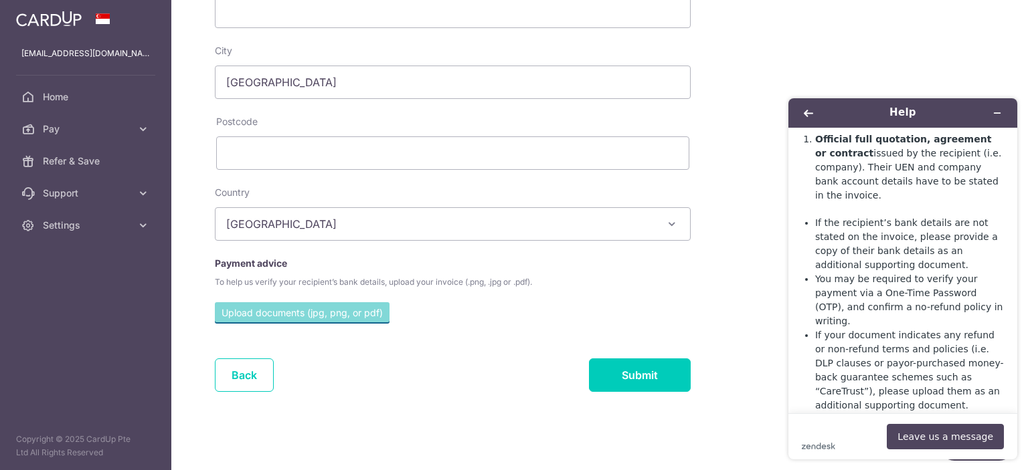
scroll to position [760, 0]
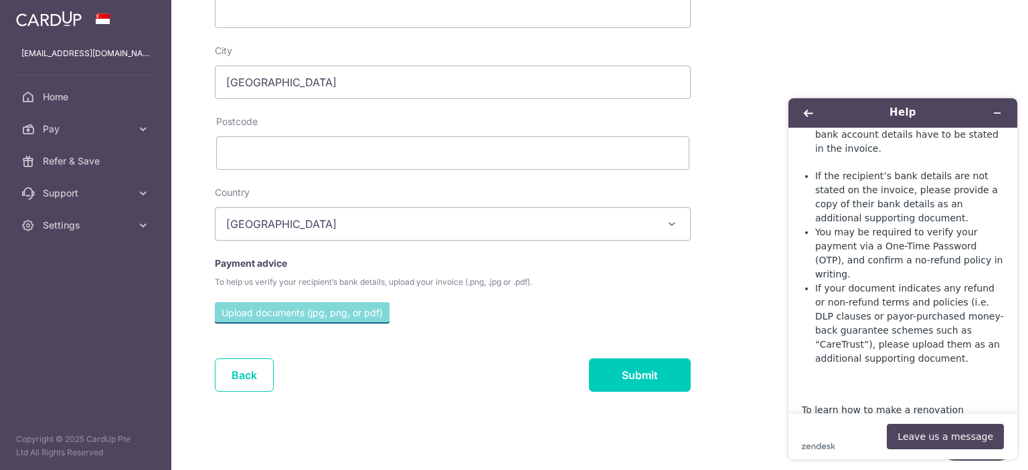
click at [846, 419] on link "view FAQ here" at bounding box center [884, 424] width 76 height 11
